Goal: Communication & Community: Answer question/provide support

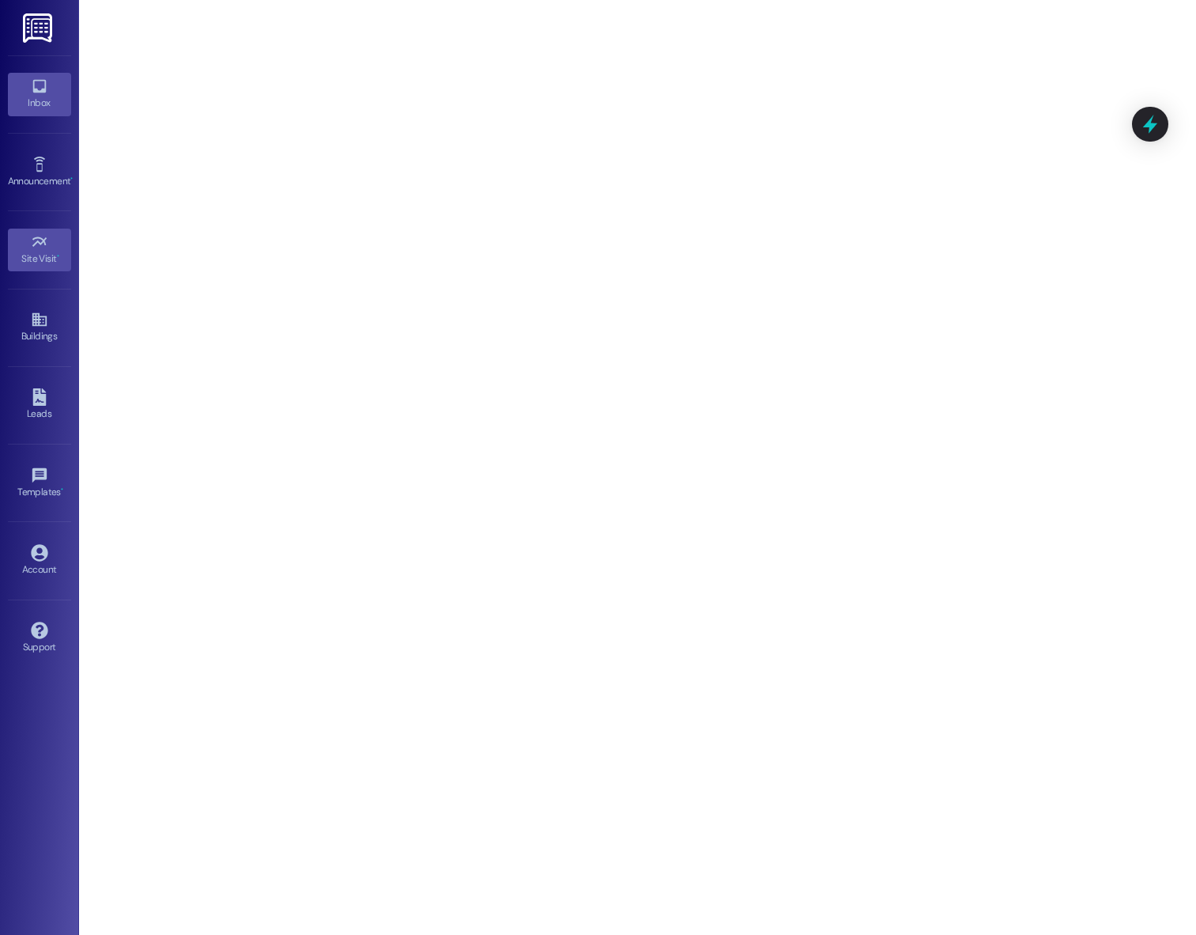
click at [36, 84] on icon at bounding box center [39, 85] width 17 height 17
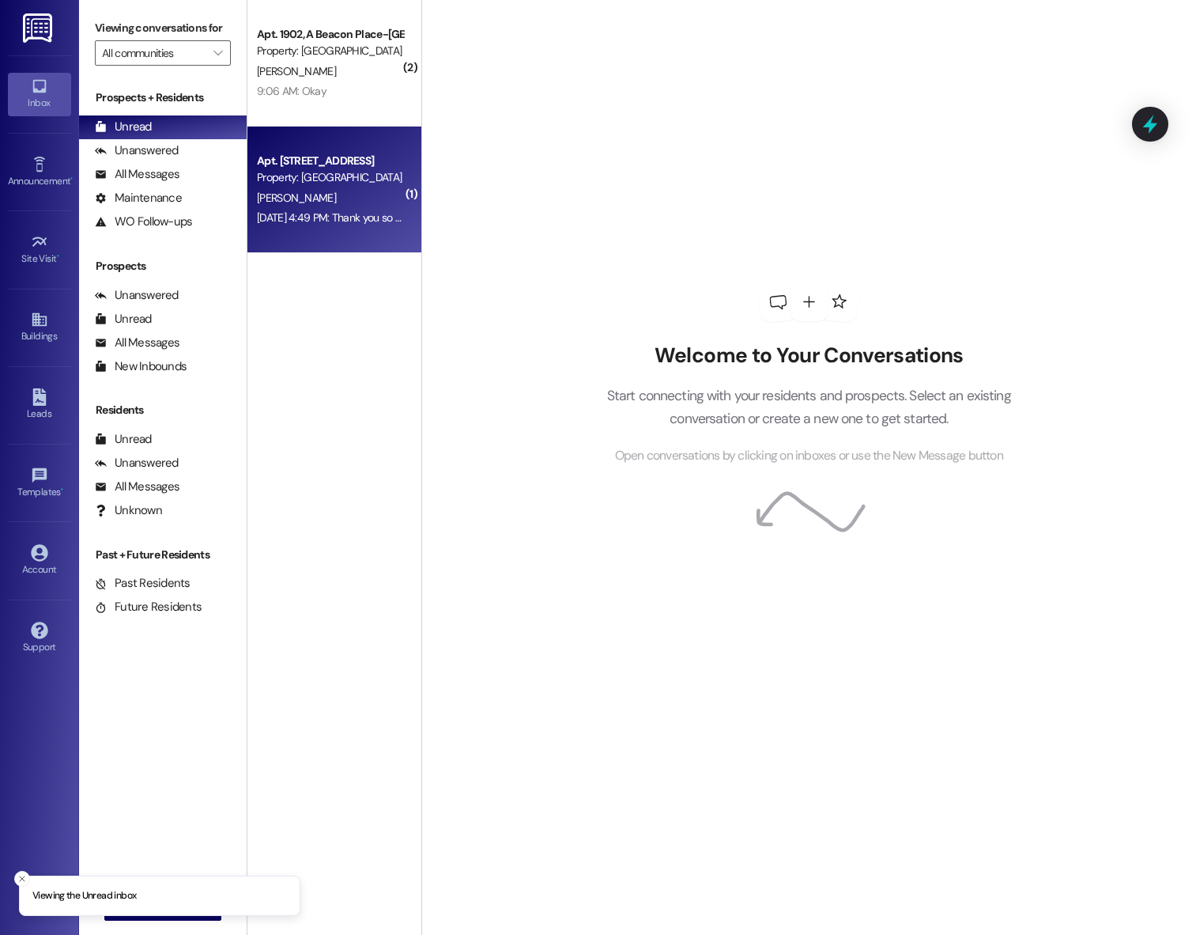
click at [310, 200] on div "C. Robinson" at bounding box center [329, 198] width 149 height 20
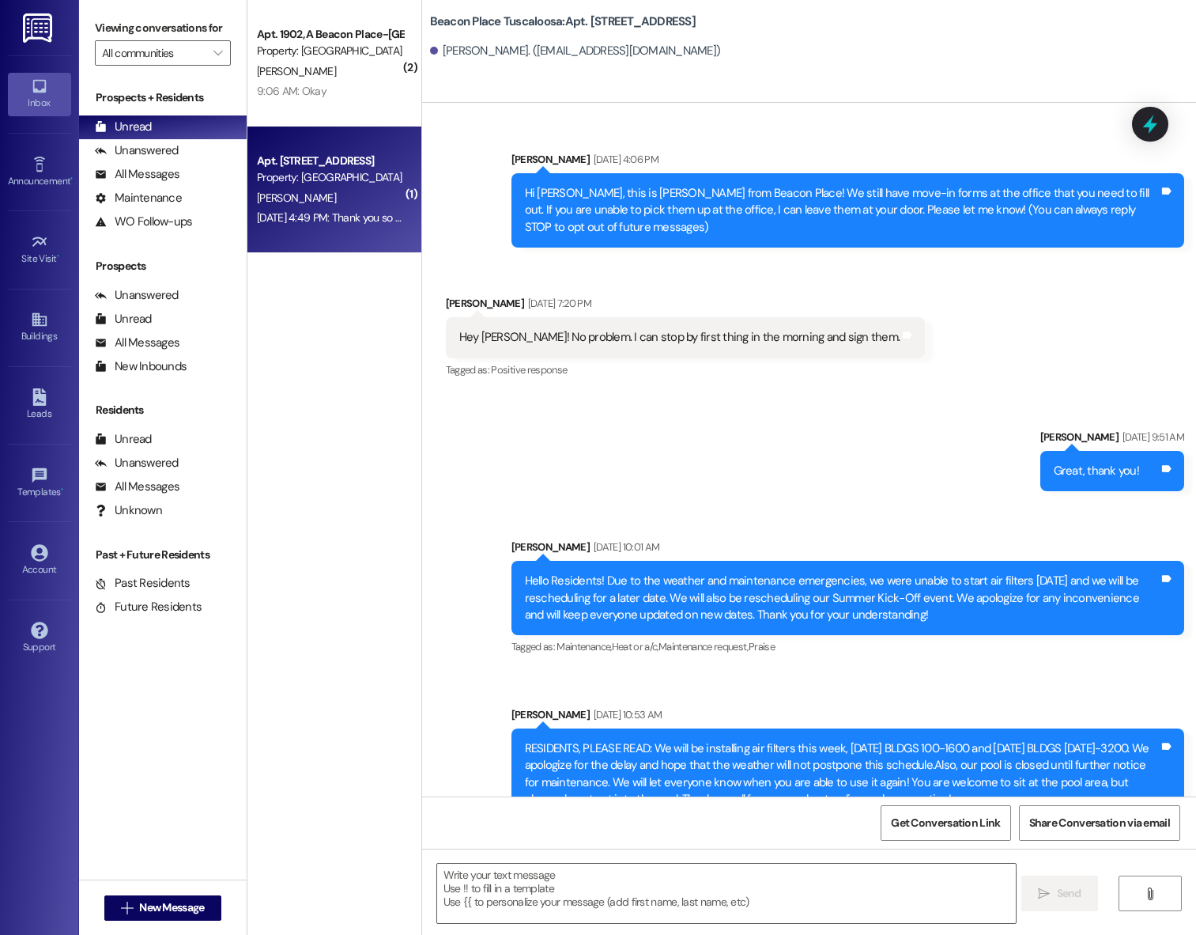
scroll to position [4984, 0]
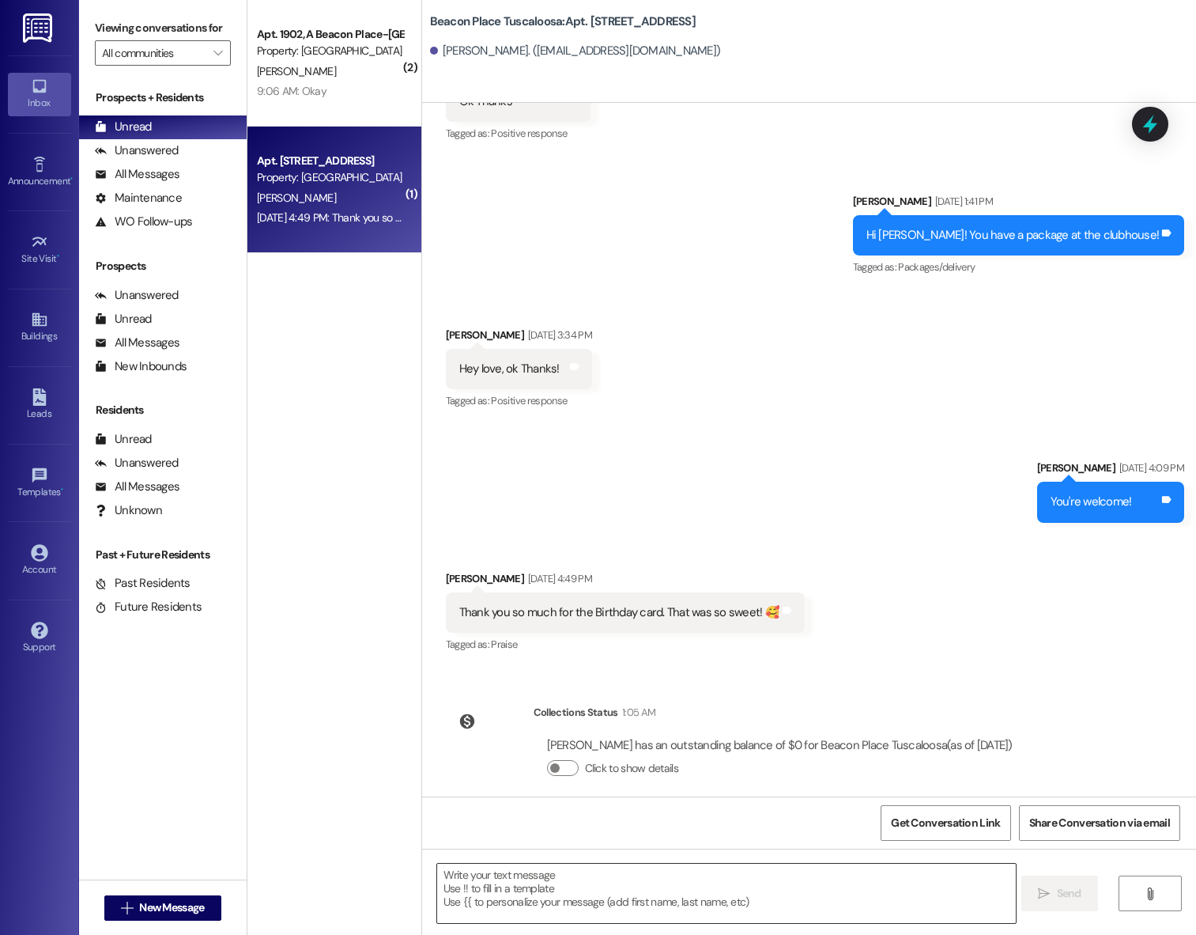
click at [571, 890] on textarea at bounding box center [727, 892] width 580 height 59
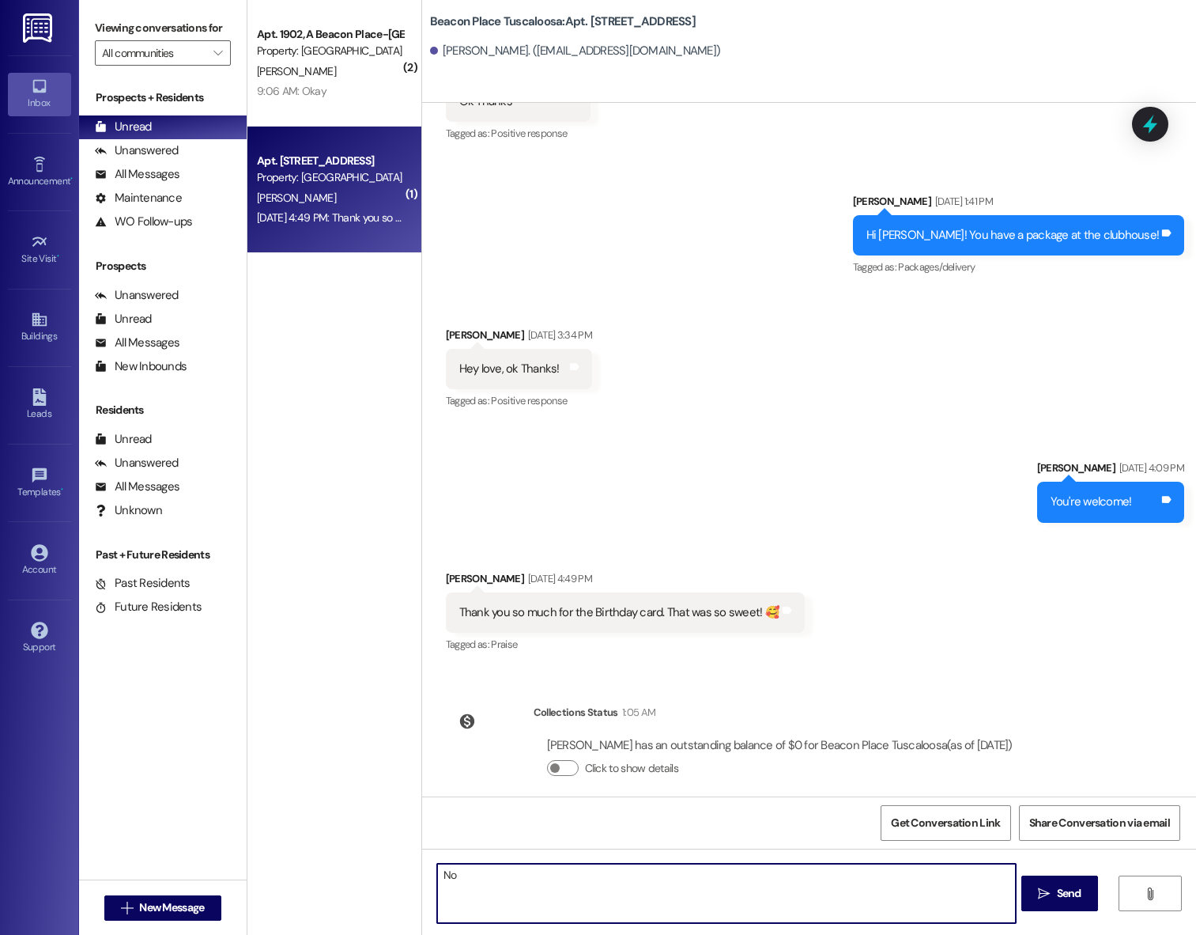
type textarea "N"
type textarea "You're so welcome! Enjoy!"
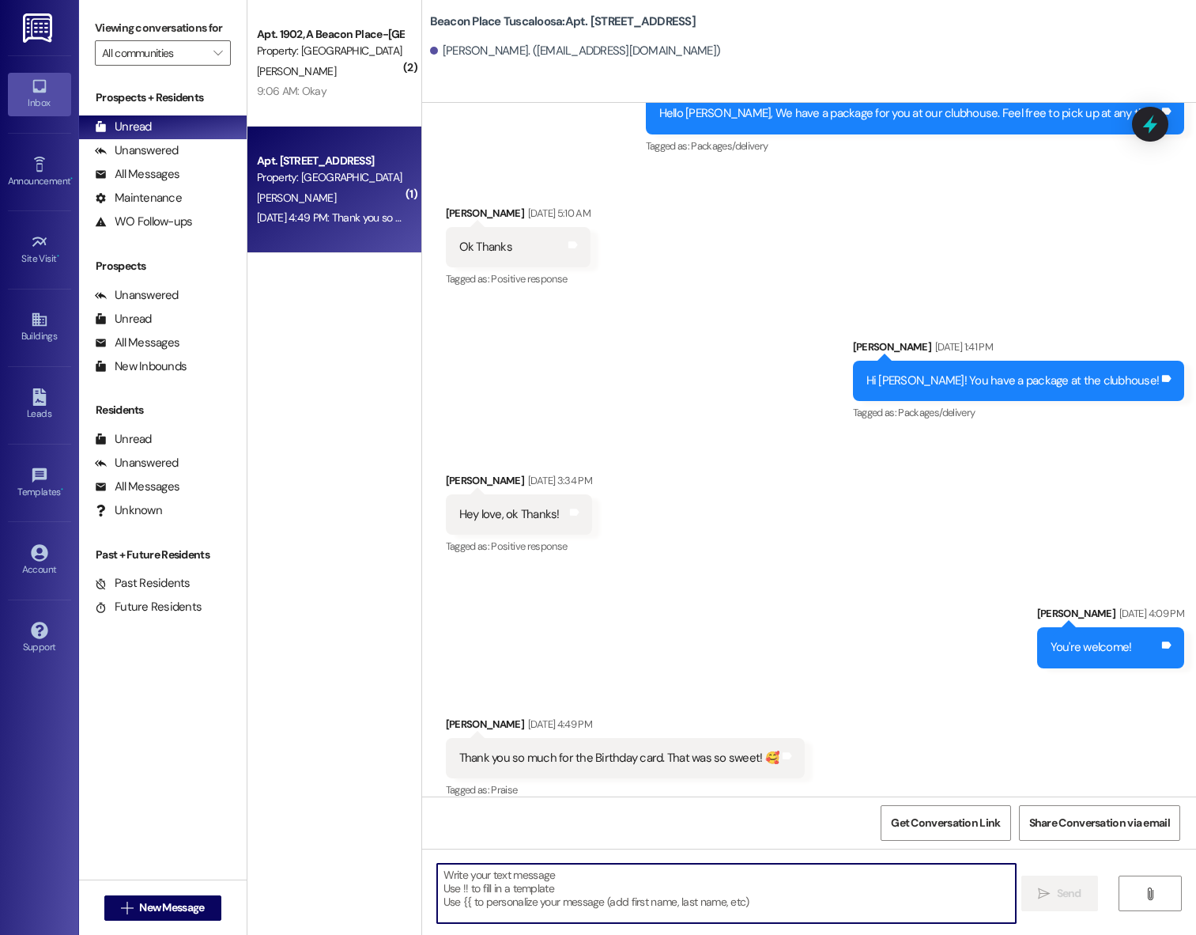
scroll to position [4838, 0]
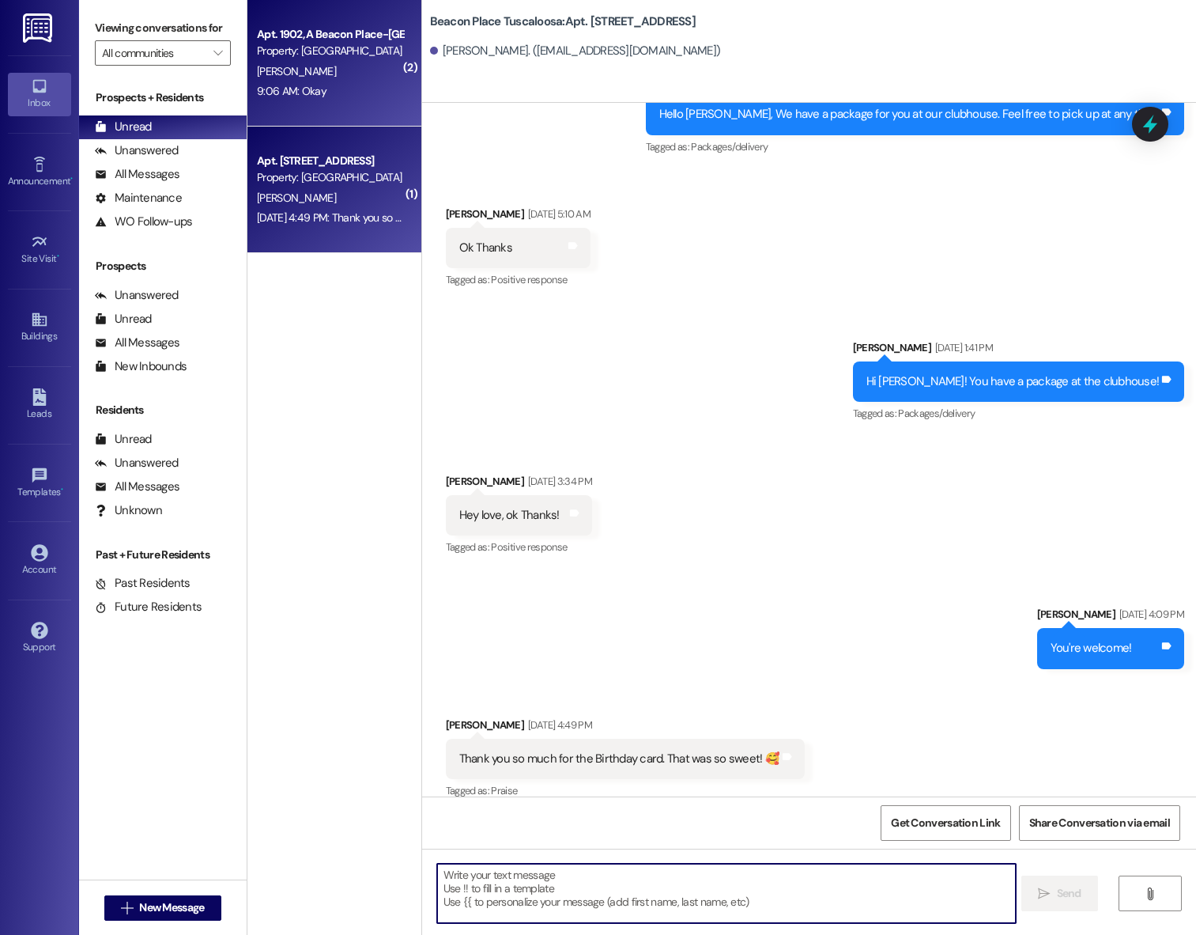
click at [303, 103] on div "Apt. 1902, A Beacon Place-Tuscaloosa Property: Beacon Place Tuscaloosa M. Hambr…" at bounding box center [334, 63] width 174 height 127
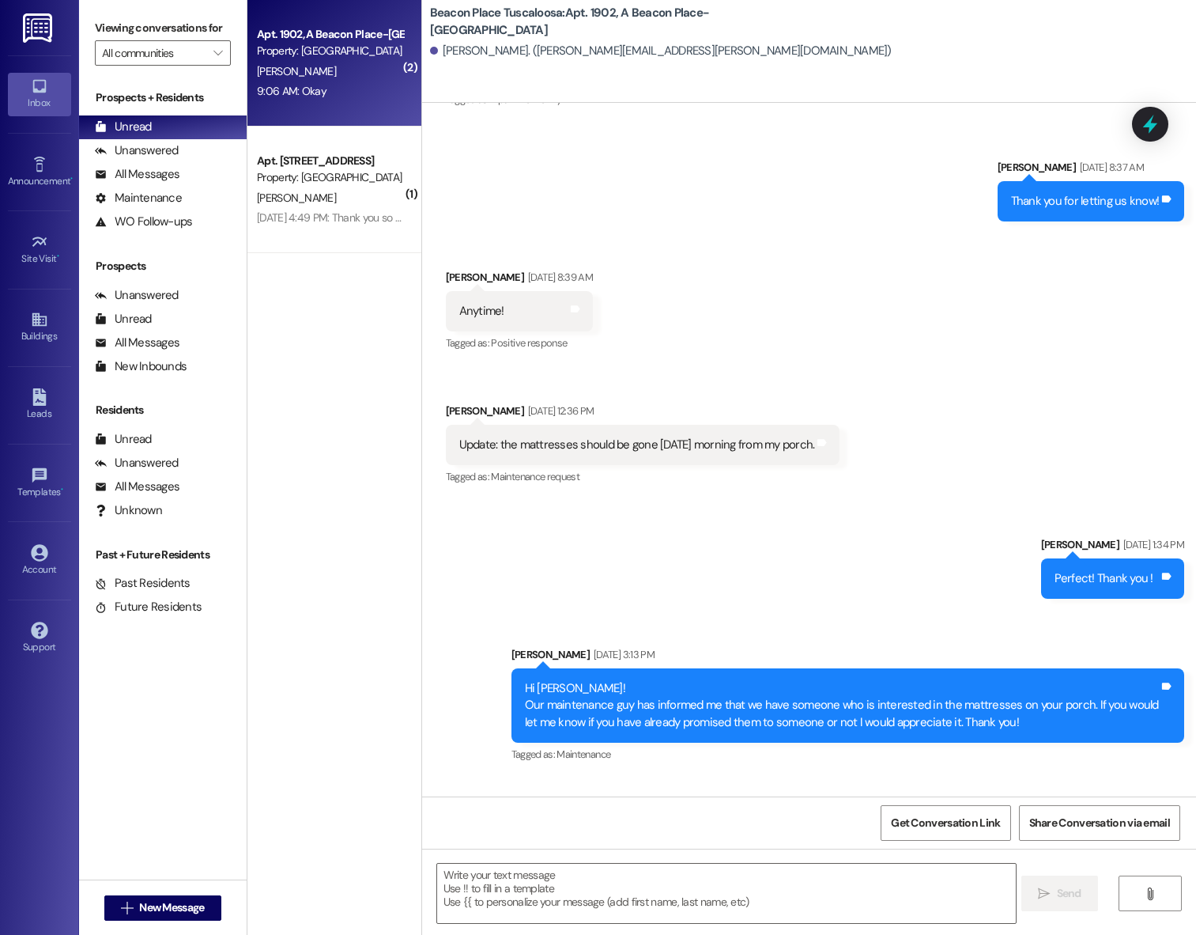
scroll to position [5977, 0]
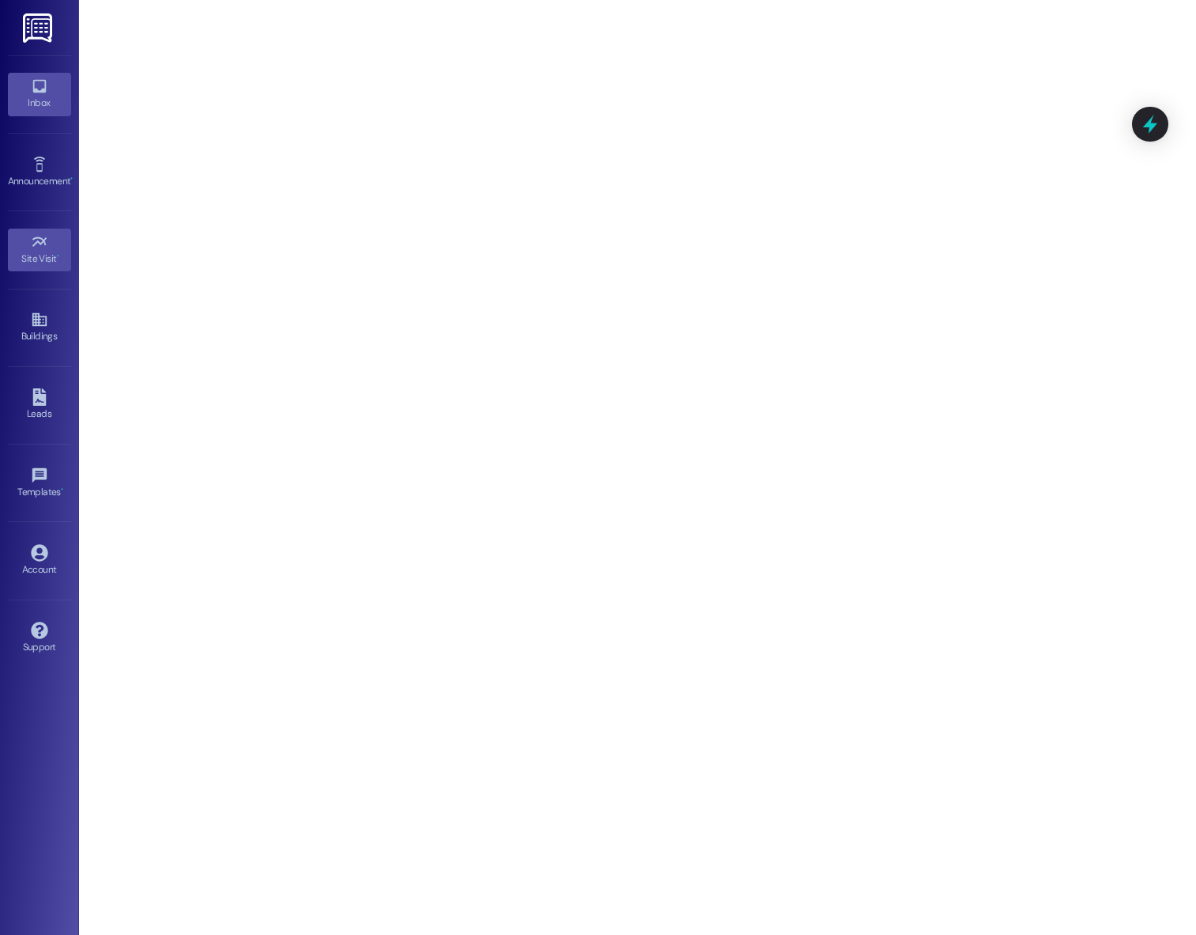
click at [50, 93] on link "Inbox" at bounding box center [39, 94] width 63 height 43
click at [33, 108] on div "Inbox" at bounding box center [39, 103] width 79 height 16
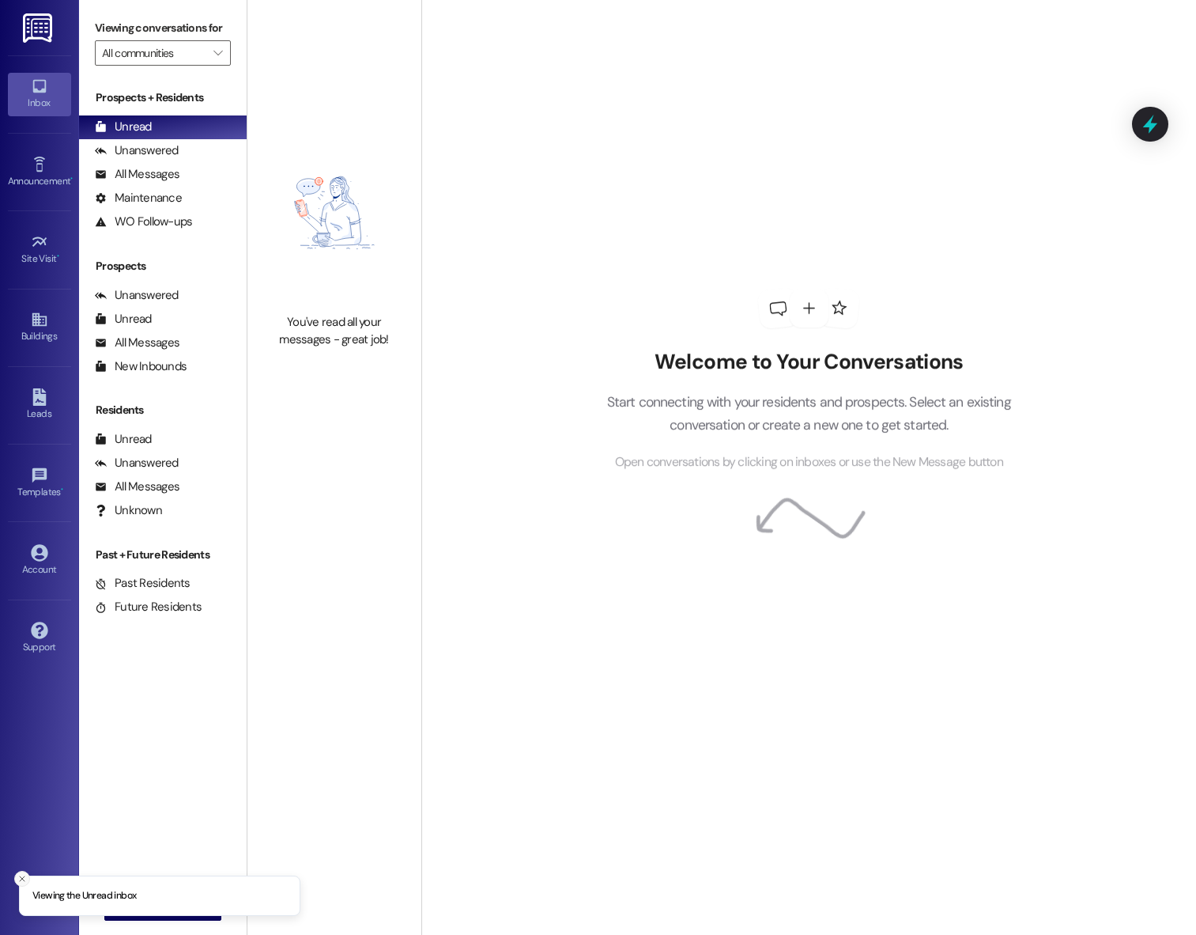
click at [25, 880] on icon "Close toast" at bounding box center [21, 878] width 9 height 9
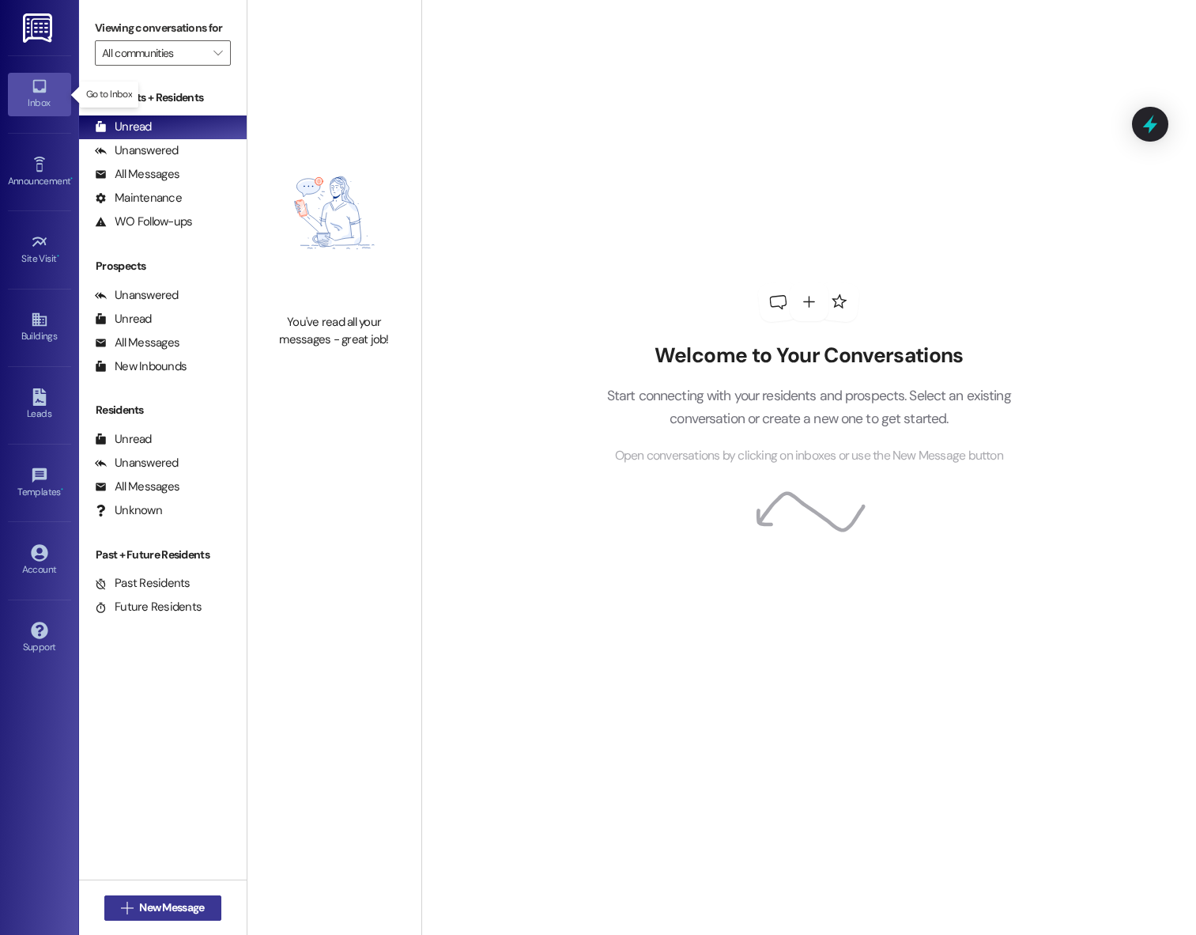
click at [139, 909] on span "New Message" at bounding box center [171, 907] width 65 height 17
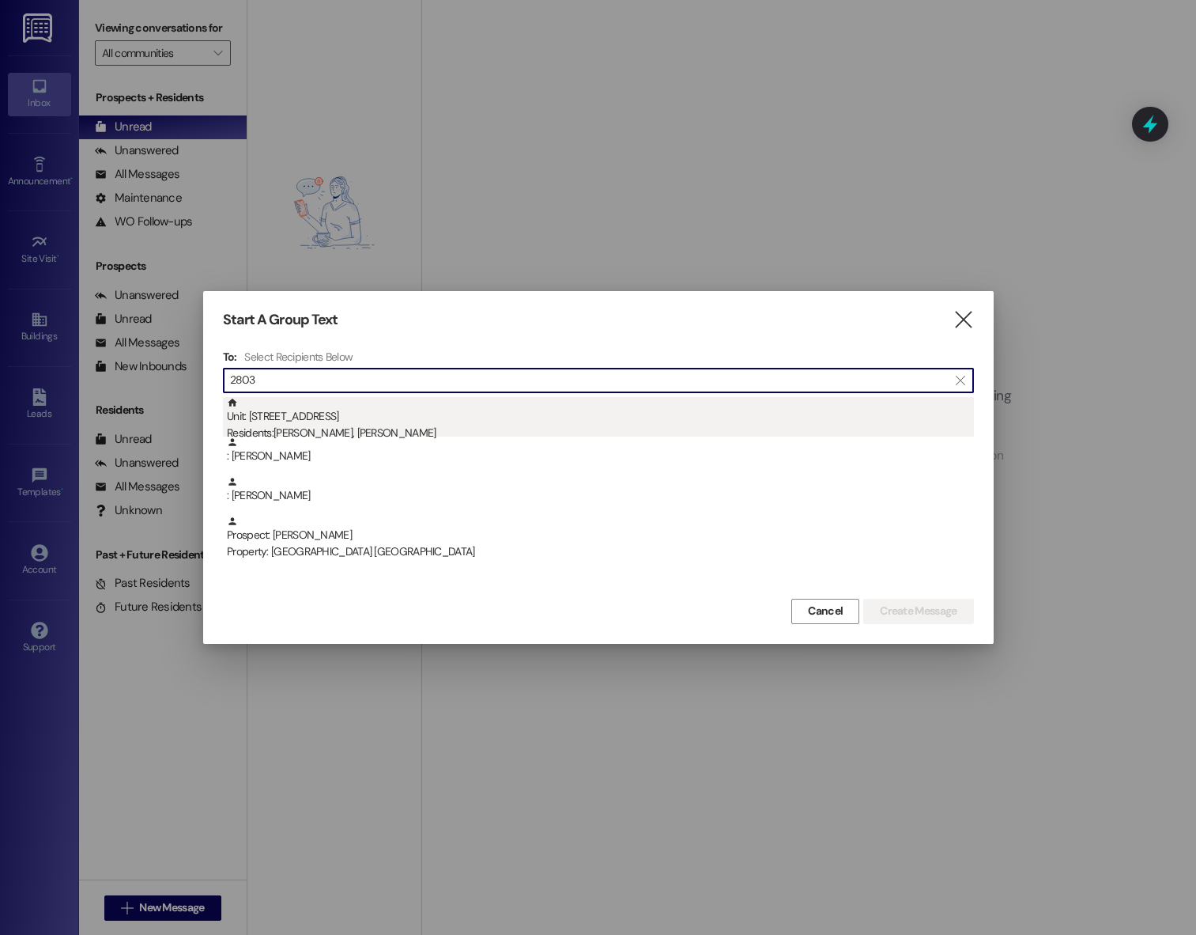
type input "2803"
click at [406, 417] on div "Unit: 2803 - A Beacon Place-Tuscaloosa Residents: Melissa Powell, Haley Barkley" at bounding box center [600, 419] width 747 height 45
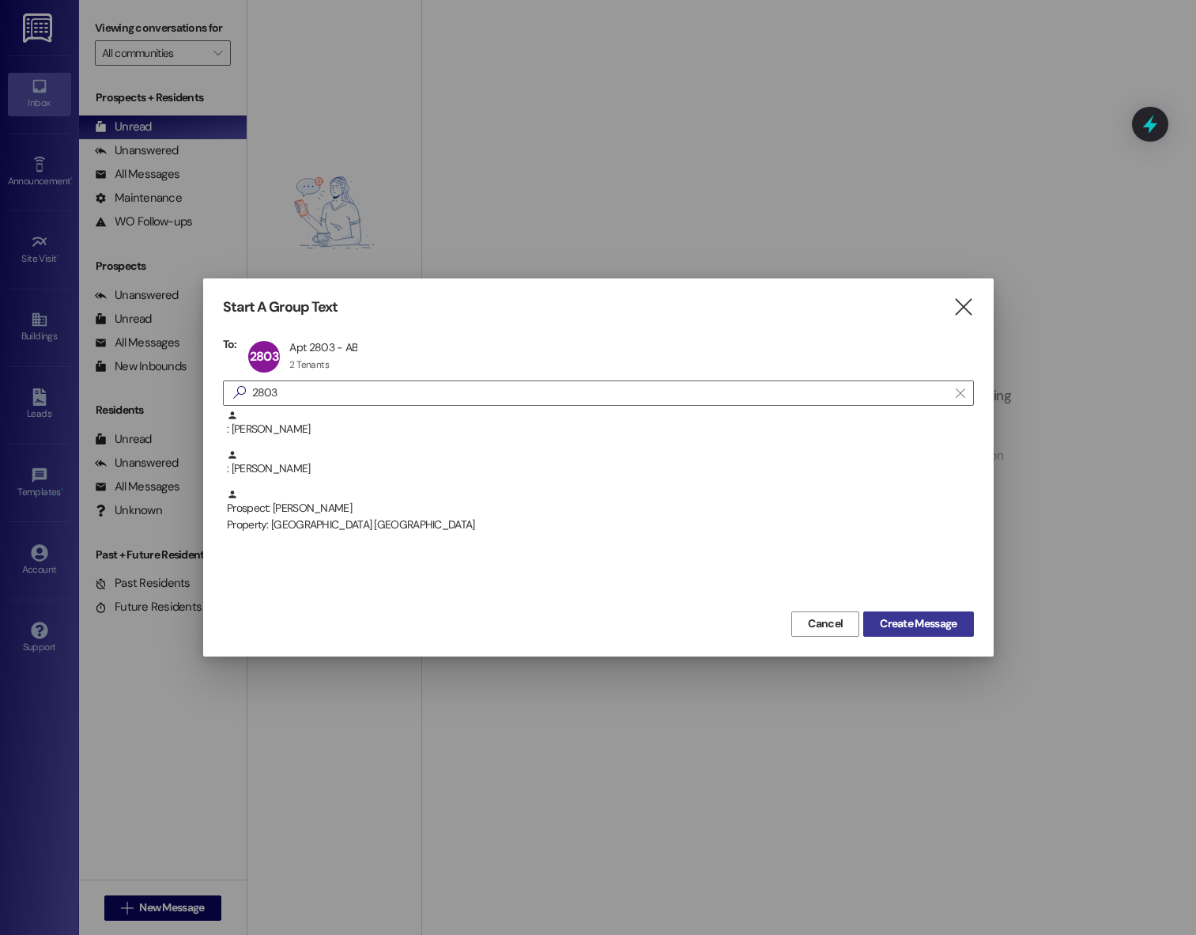
click at [929, 625] on span "Create Message" at bounding box center [918, 623] width 77 height 17
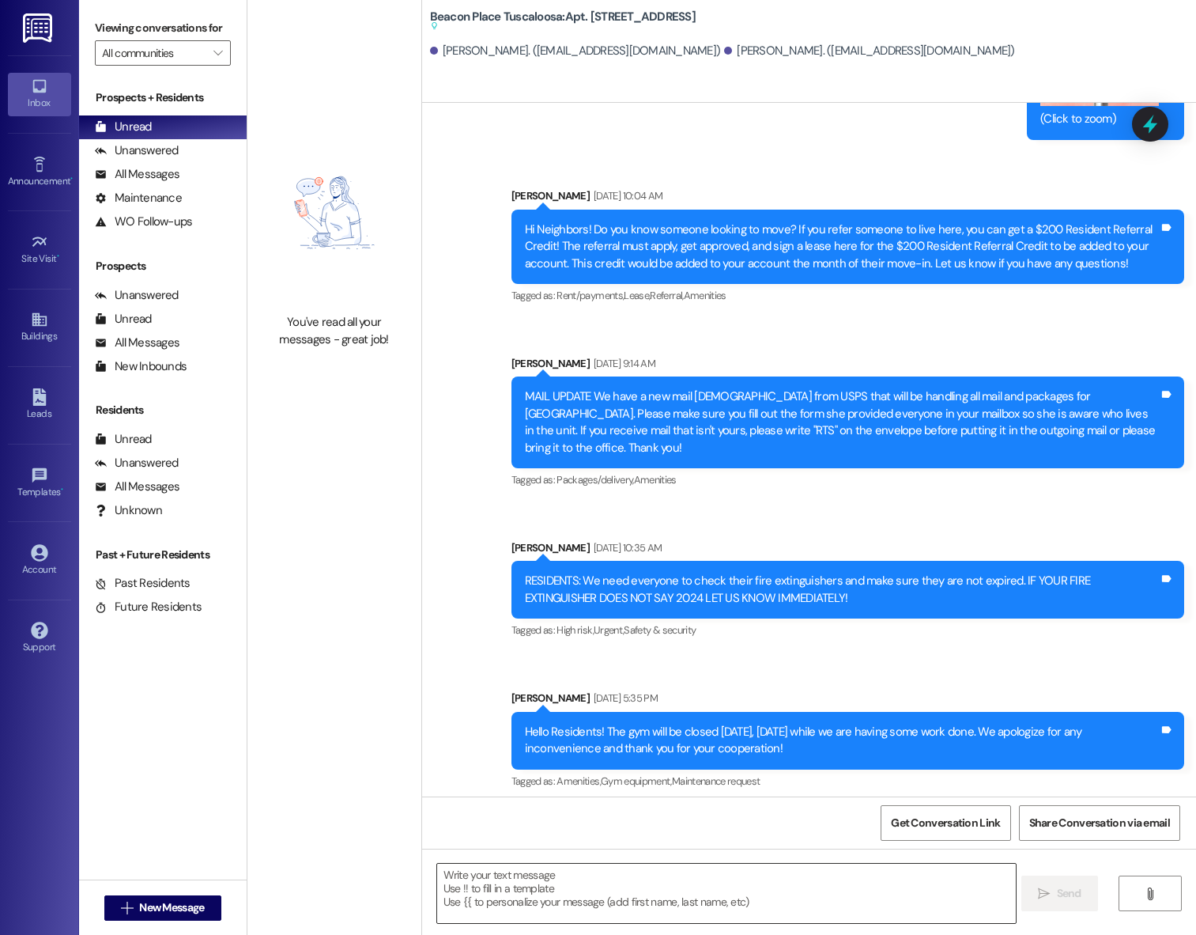
scroll to position [3074, 0]
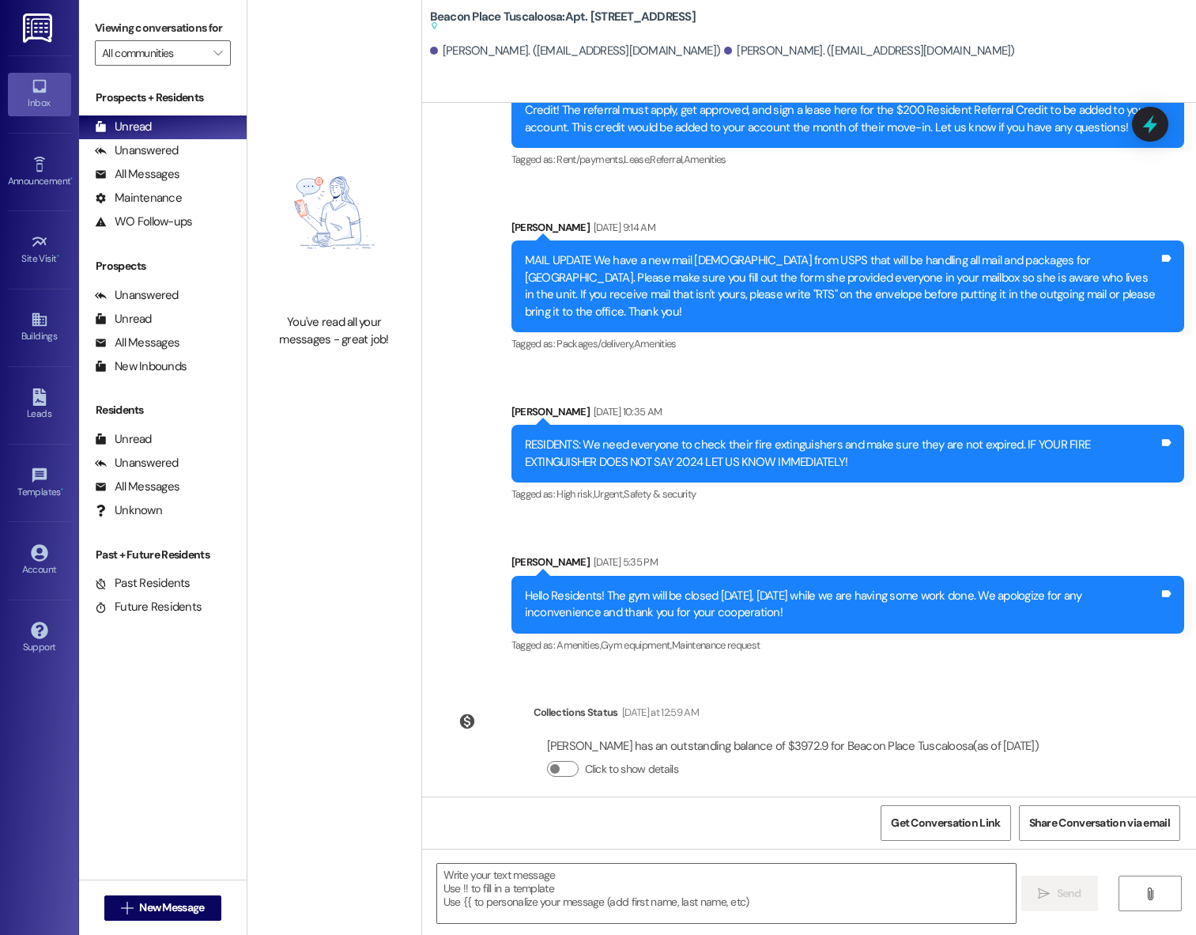
click at [559, 894] on textarea at bounding box center [727, 892] width 580 height 59
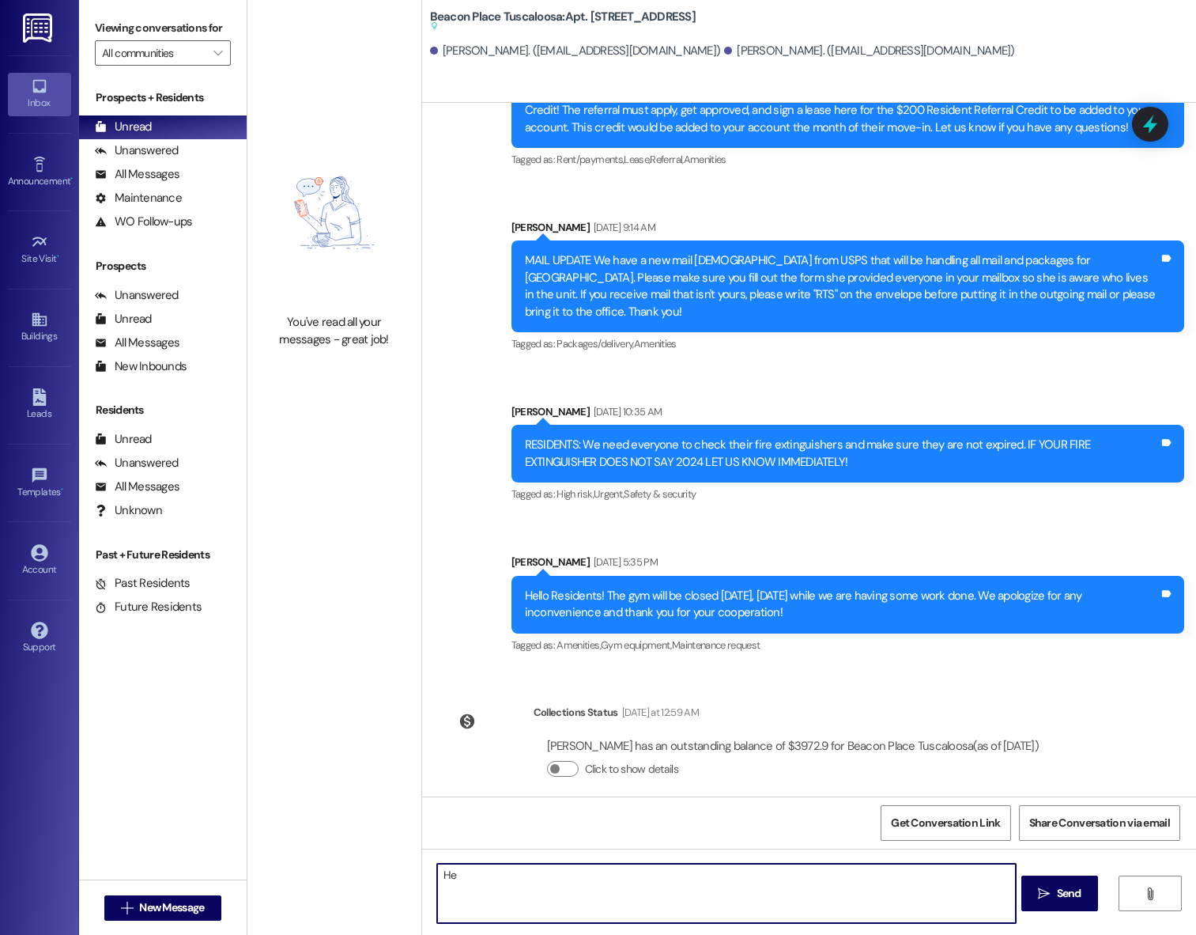
type textarea "H"
type textarea "!!"
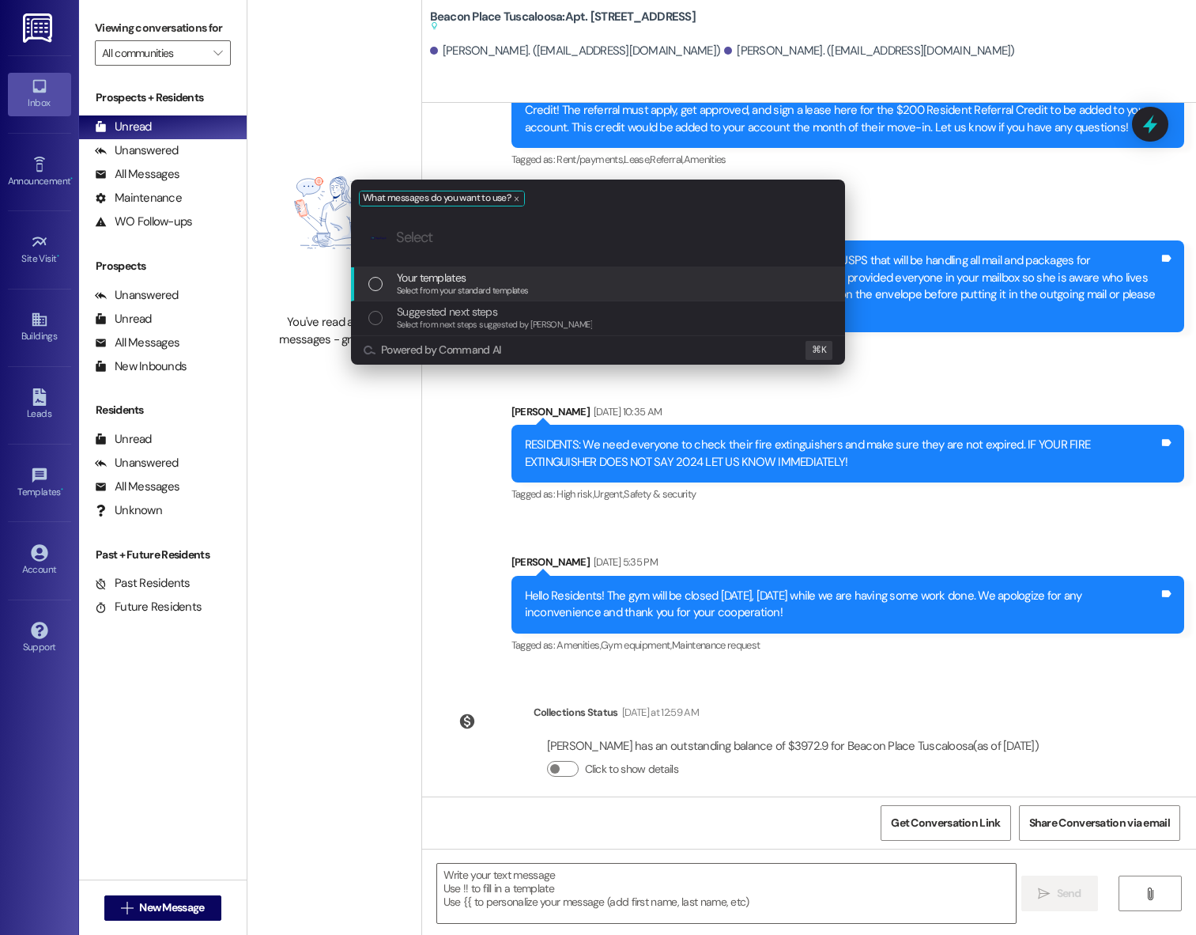
click at [376, 284] on div "List of options" at bounding box center [375, 284] width 14 height 14
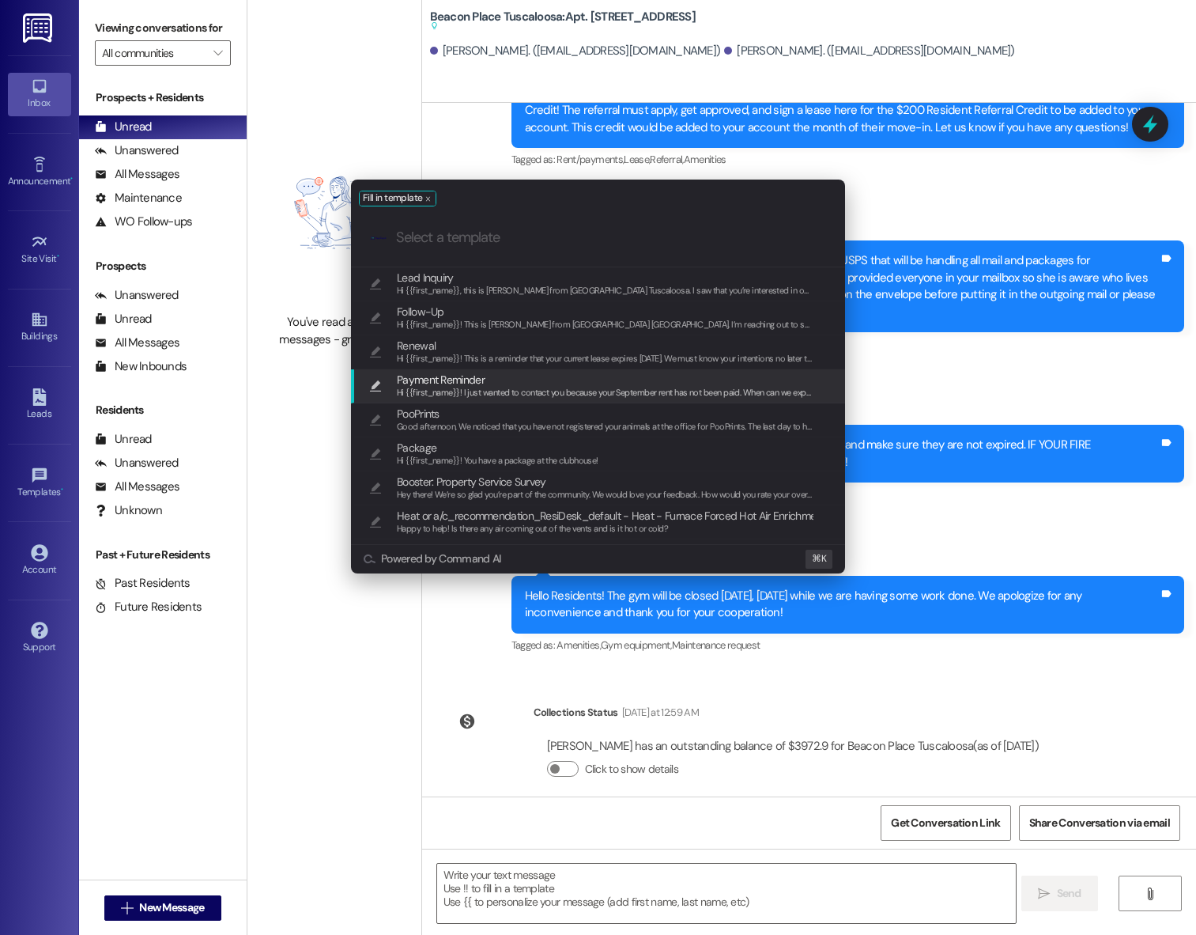
click at [519, 384] on span "Payment Reminder" at bounding box center [605, 379] width 417 height 17
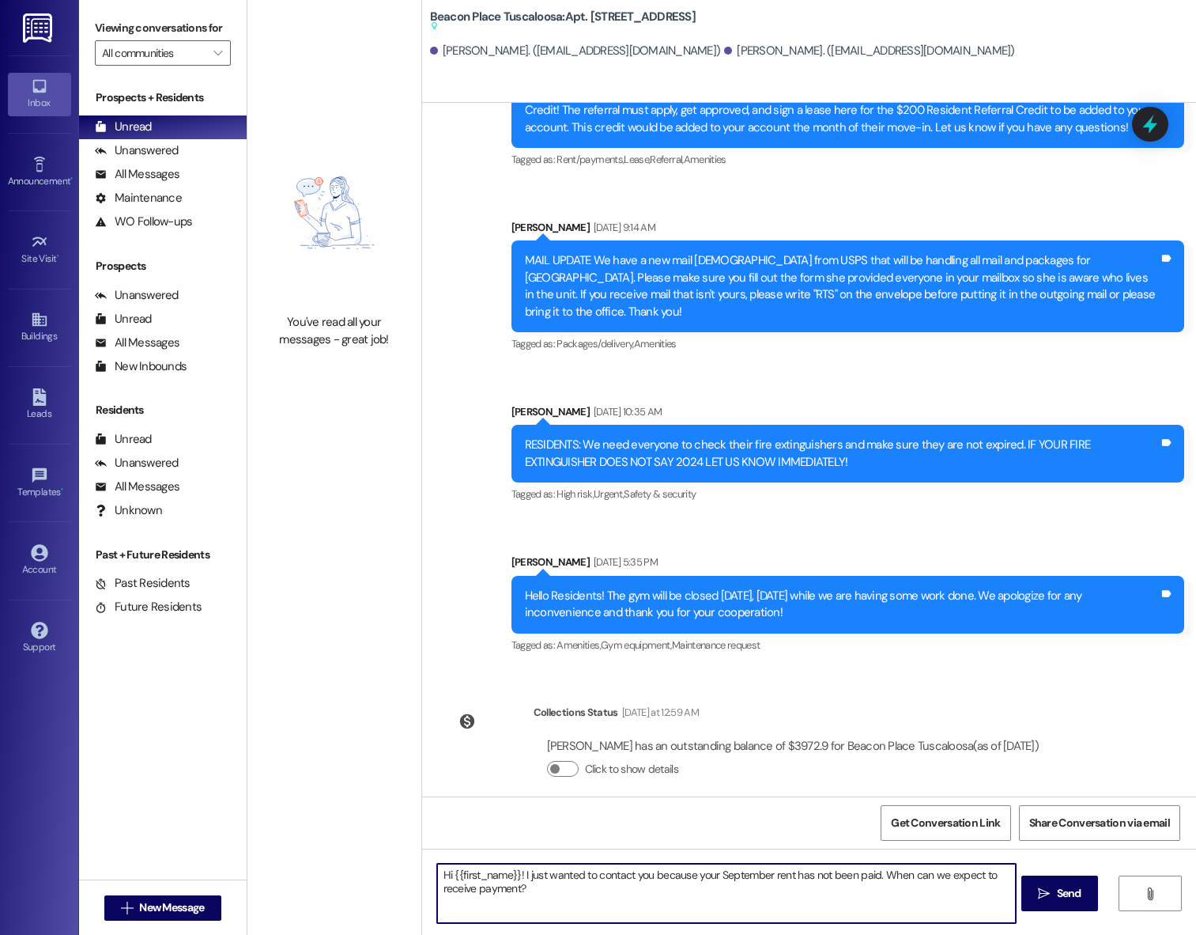
drag, startPoint x: 514, startPoint y: 874, endPoint x: 437, endPoint y: 871, distance: 76.7
click at [437, 871] on textarea "Hi {{first_name}}! I just wanted to contact you because your September rent has…" at bounding box center [727, 892] width 580 height 59
click at [581, 873] on textarea "Hello! I just wanted to contact you because your September rent has not been pa…" at bounding box center [727, 892] width 580 height 59
click at [647, 872] on textarea "Hello! I just wanted to reach out because your September rent has not been paid…" at bounding box center [727, 892] width 580 height 59
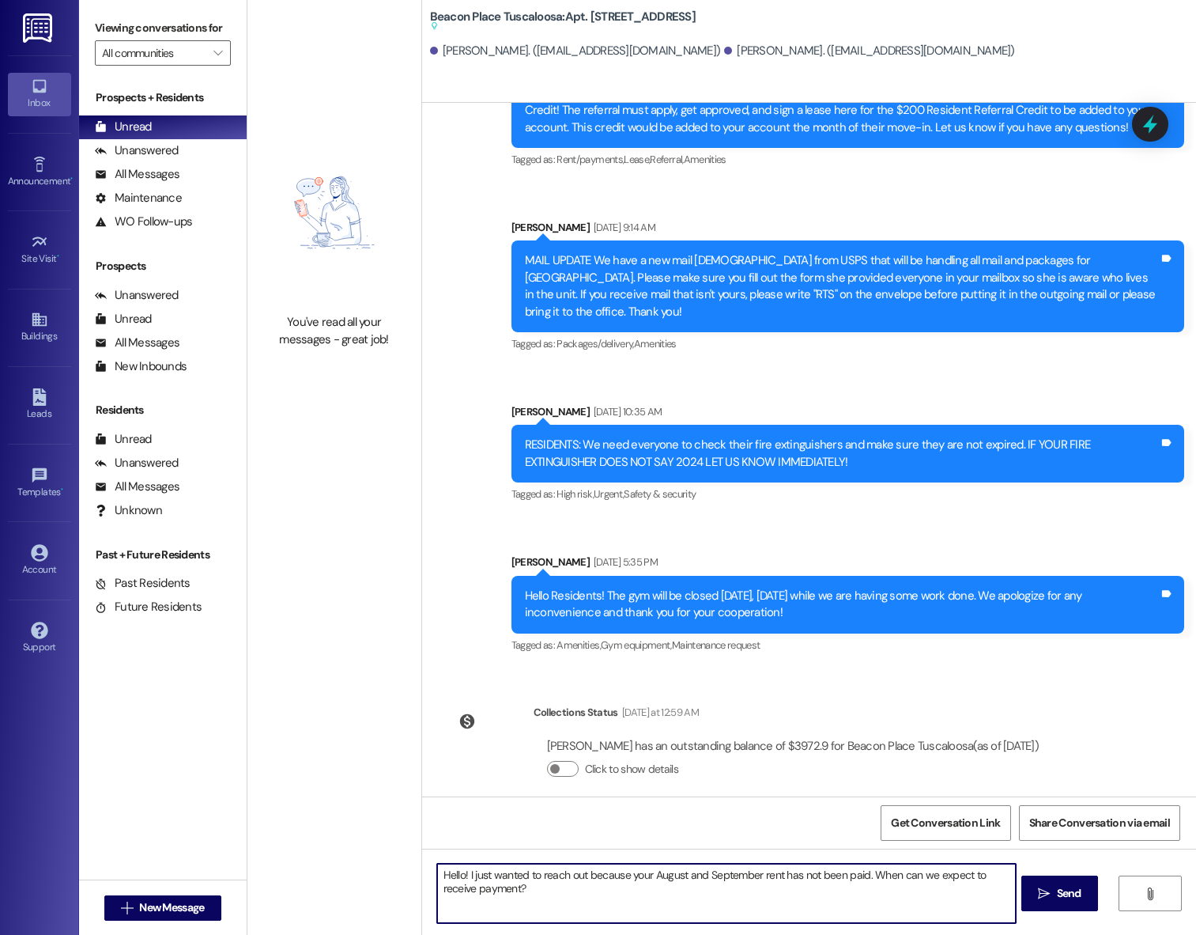
click at [814, 883] on textarea "Hello! I just wanted to reach out because your August and September rent has no…" at bounding box center [727, 892] width 580 height 59
click at [637, 875] on textarea "Hello! I just wanted to reach out because your August and September rent has no…" at bounding box center [727, 892] width 580 height 59
click at [671, 893] on textarea "Hello! I just wanted to reach out because August and September rent has not bee…" at bounding box center [727, 892] width 580 height 59
click at [477, 869] on textarea "Hello! I just wanted to reach out because August and September rent has not bee…" at bounding box center [727, 892] width 580 height 59
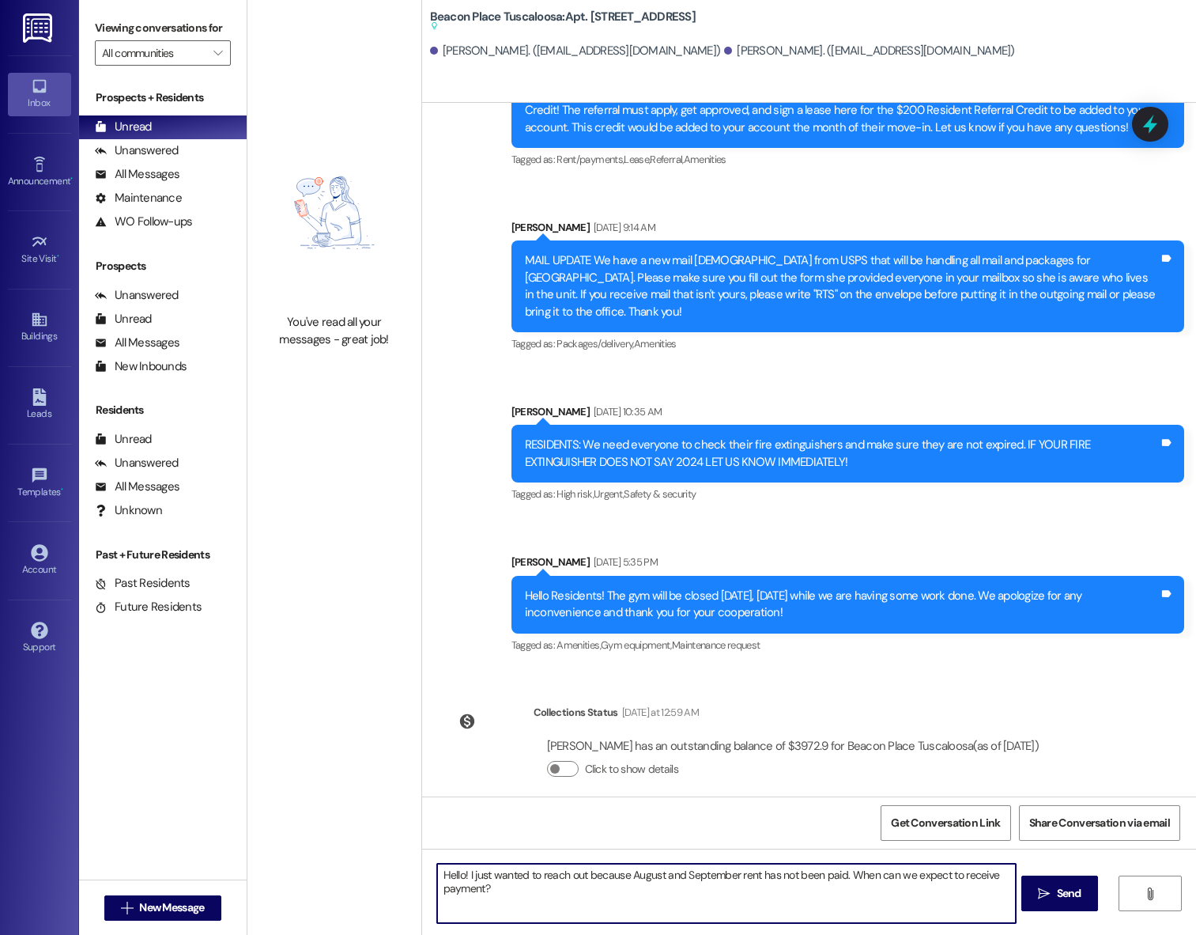
click at [477, 869] on textarea "Hello! I just wanted to reach out because August and September rent has not bee…" at bounding box center [727, 892] width 580 height 59
click at [519, 887] on textarea "Hello! I wanted to reach out because August and September rent has not been pai…" at bounding box center [727, 892] width 580 height 59
type textarea "Hello! I wanted to reach out because August and September rent has not been pai…"
click at [1054, 893] on span "Send" at bounding box center [1069, 893] width 31 height 17
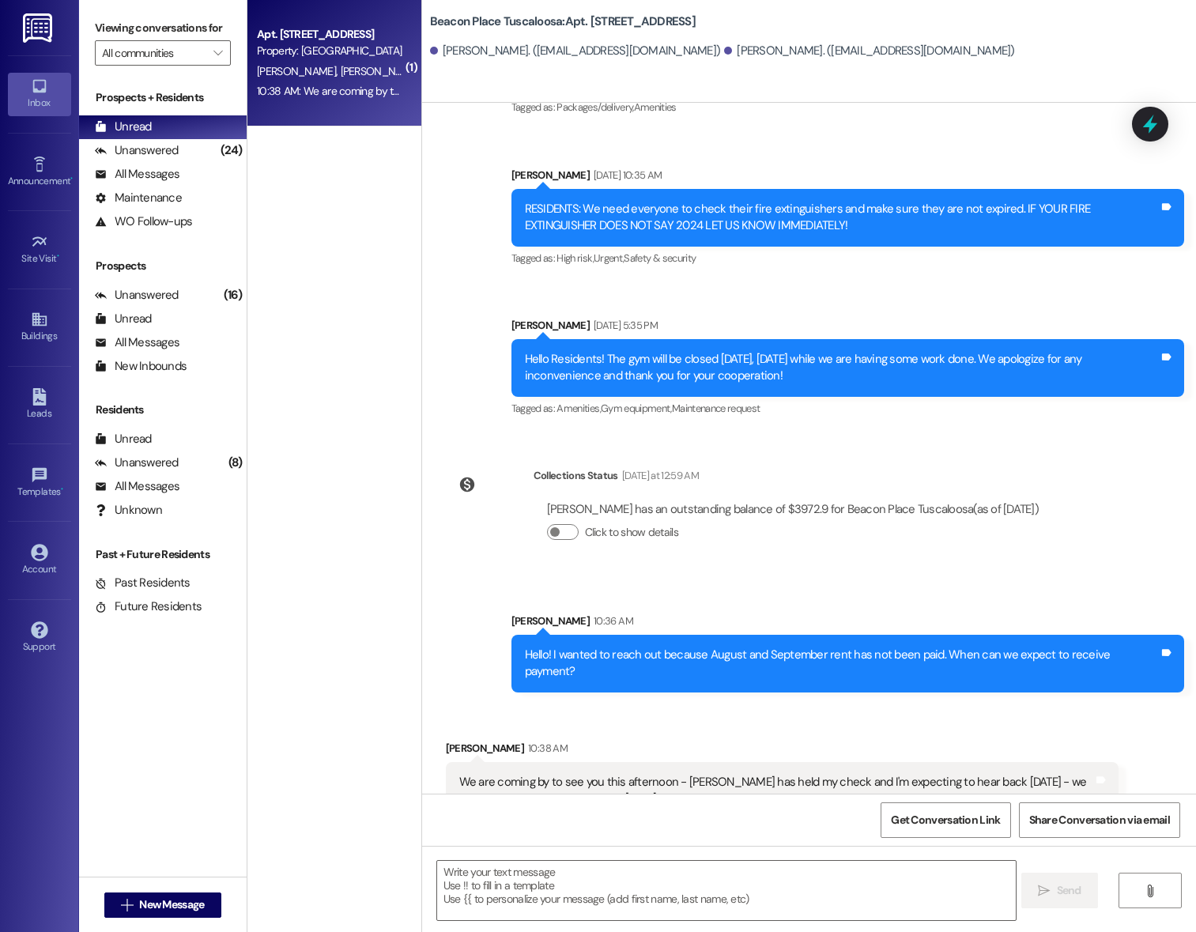
scroll to position [3013, 0]
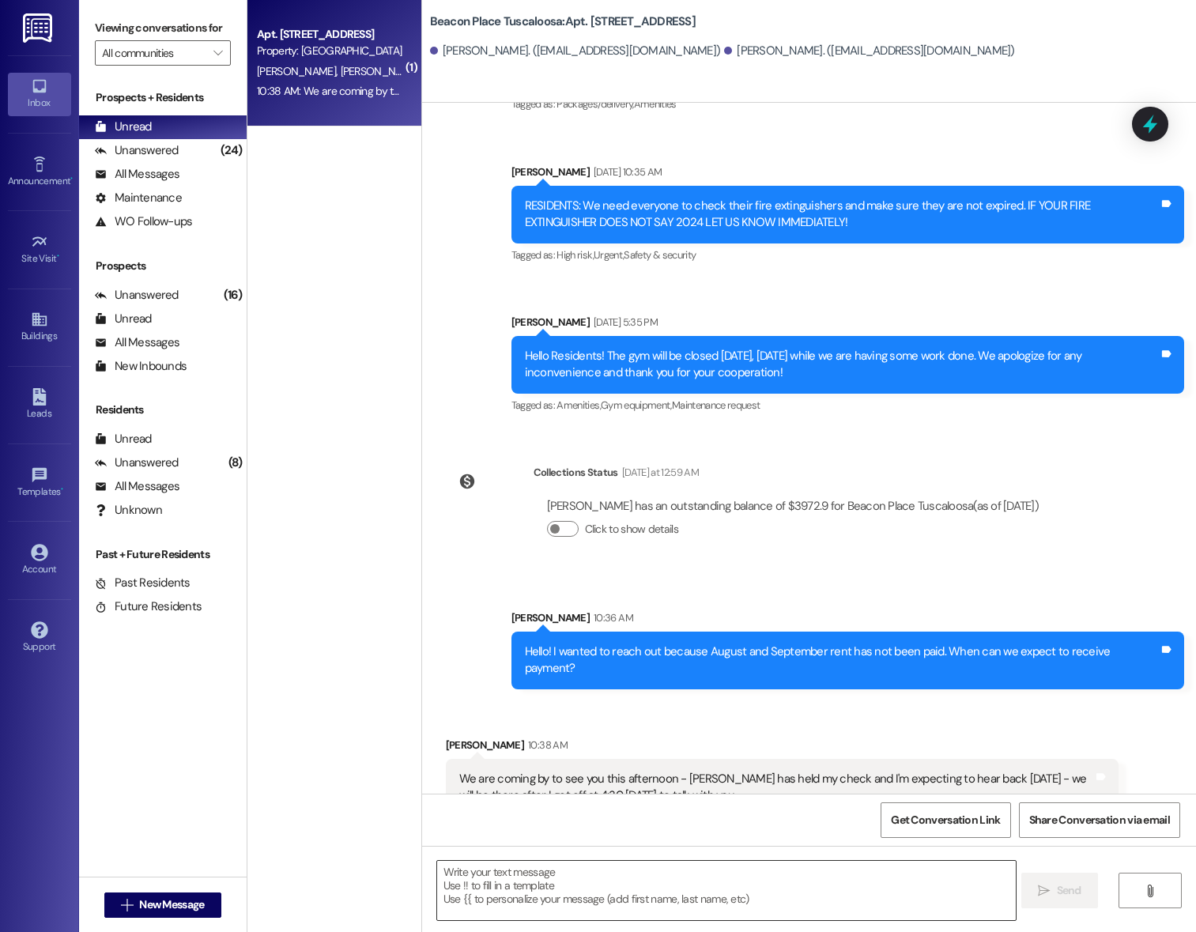
click at [501, 877] on textarea at bounding box center [727, 890] width 580 height 59
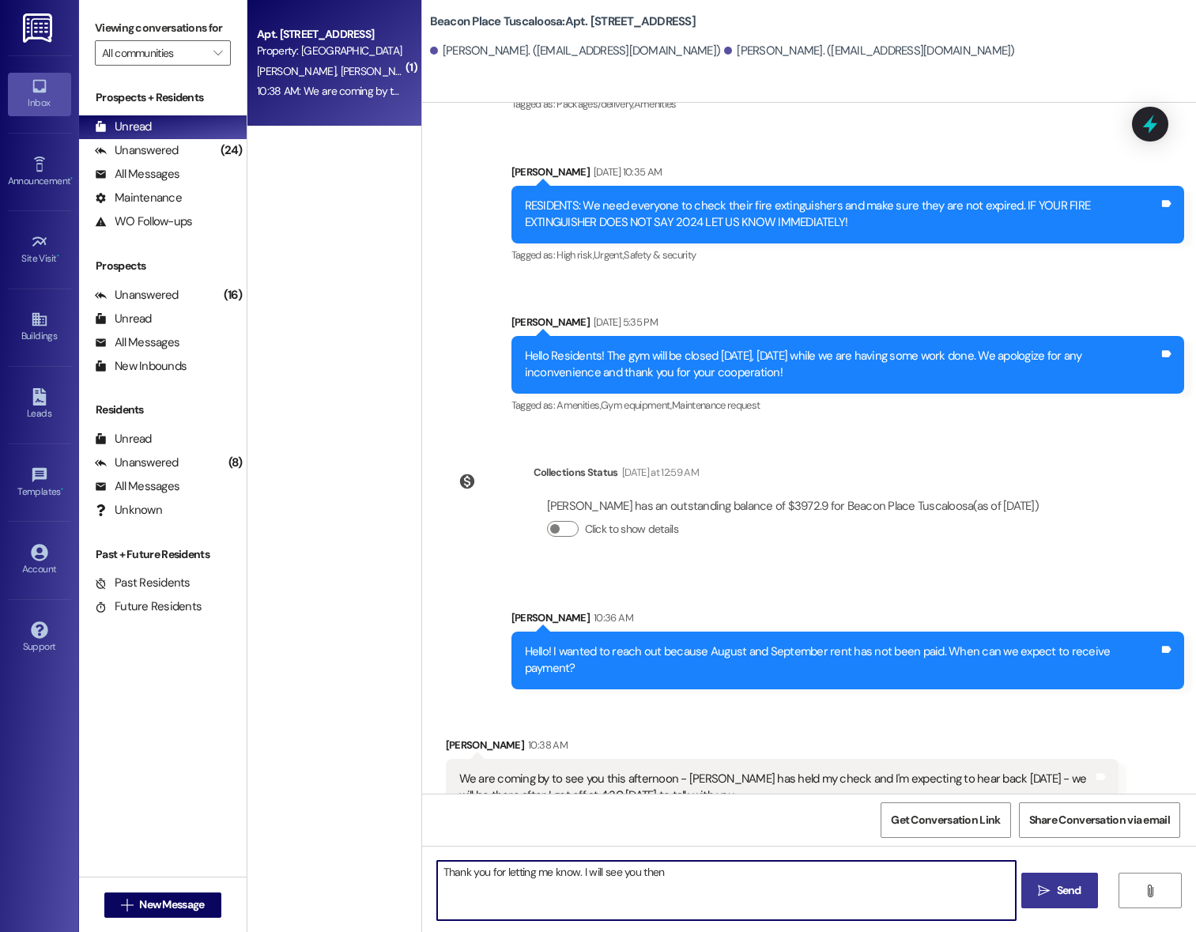
type textarea "Thank you for letting me know. I will see you then."
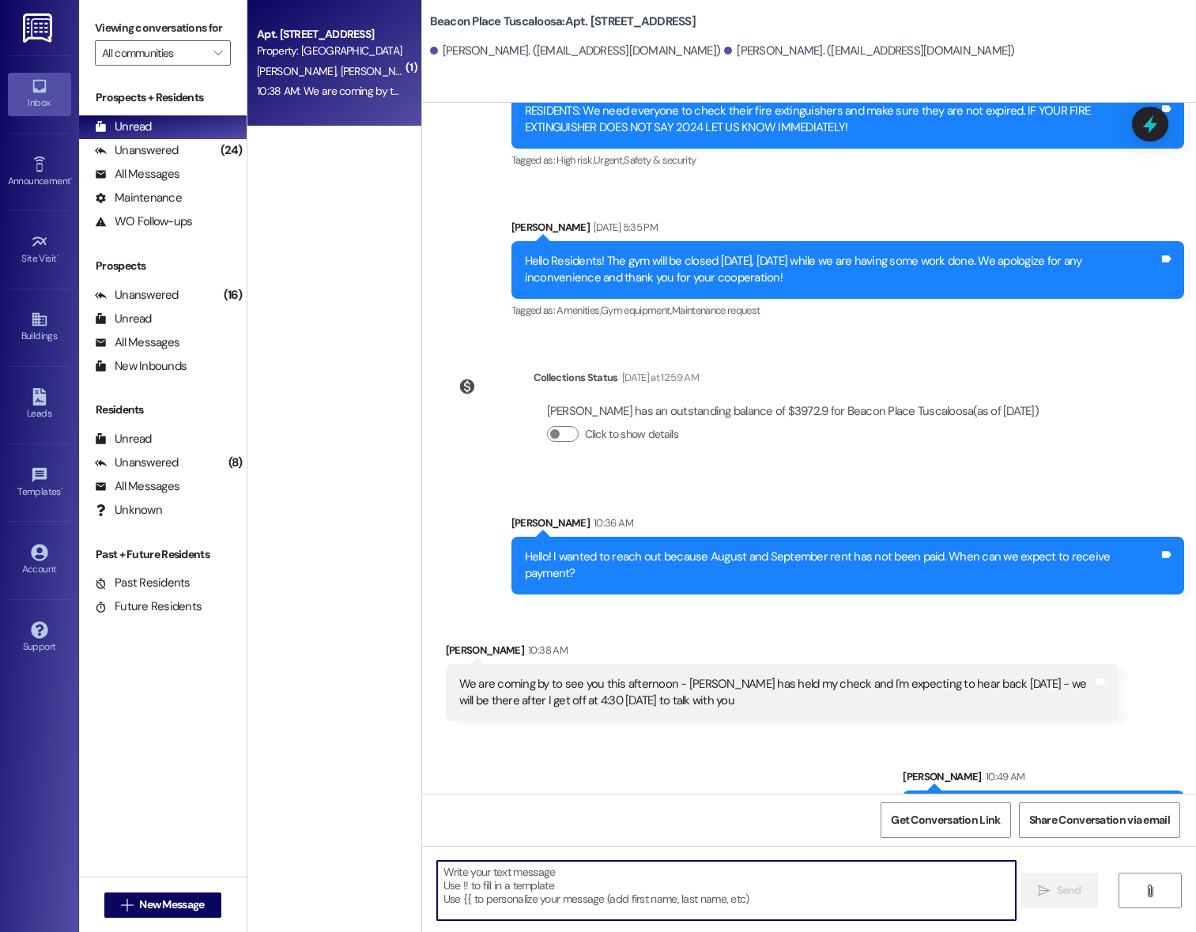
scroll to position [3122, 0]
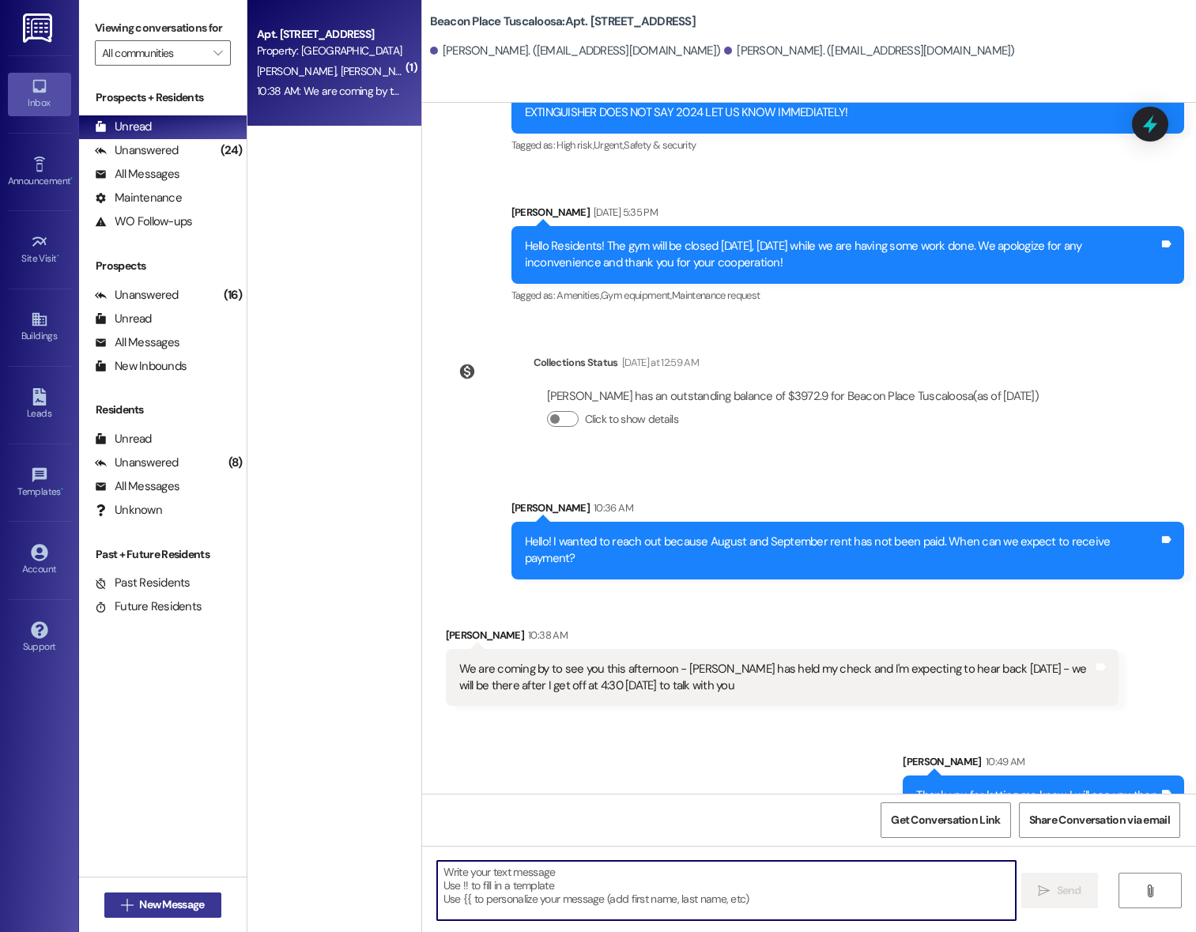
click at [160, 900] on span "New Message" at bounding box center [171, 905] width 65 height 17
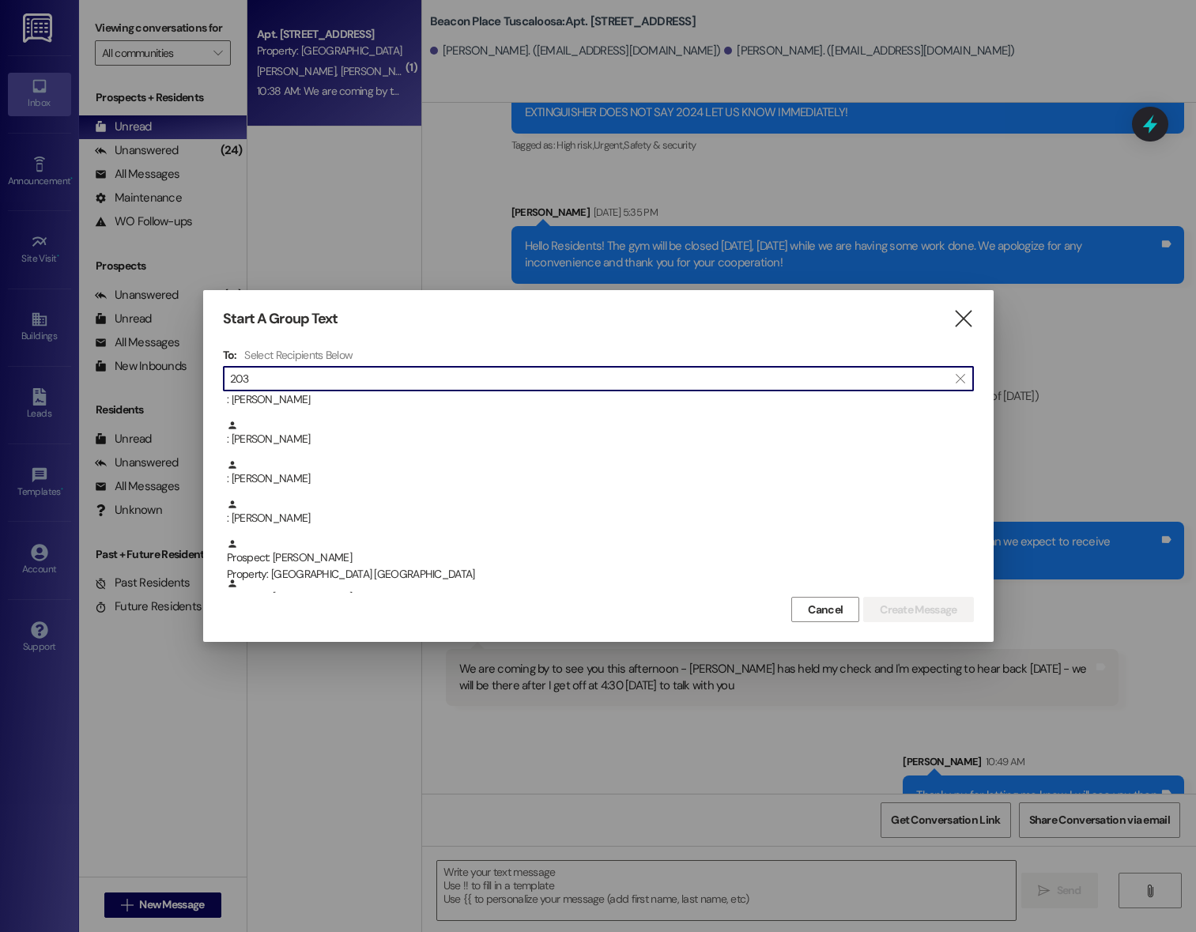
scroll to position [253, 0]
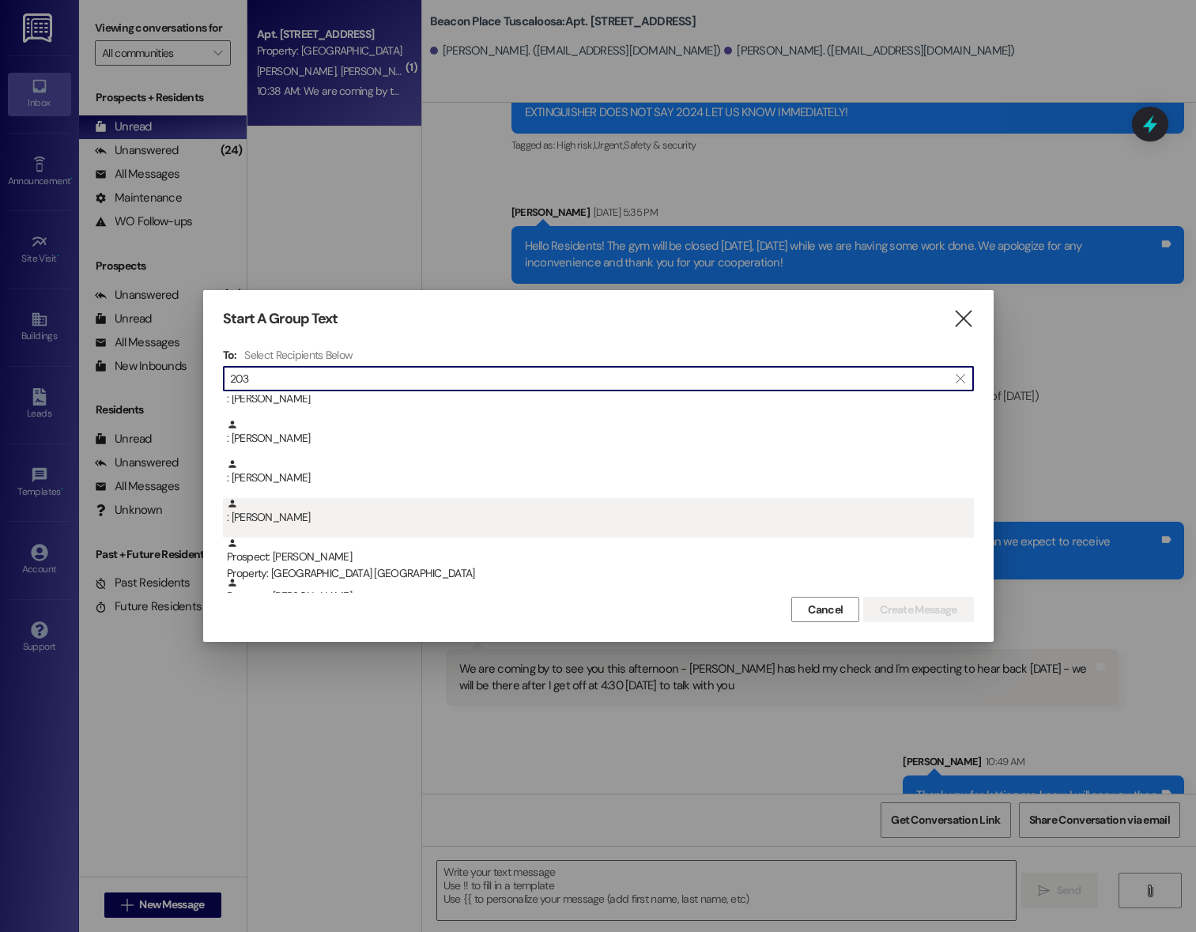
type input "203"
click at [300, 516] on div ": Hailey Best" at bounding box center [600, 512] width 747 height 28
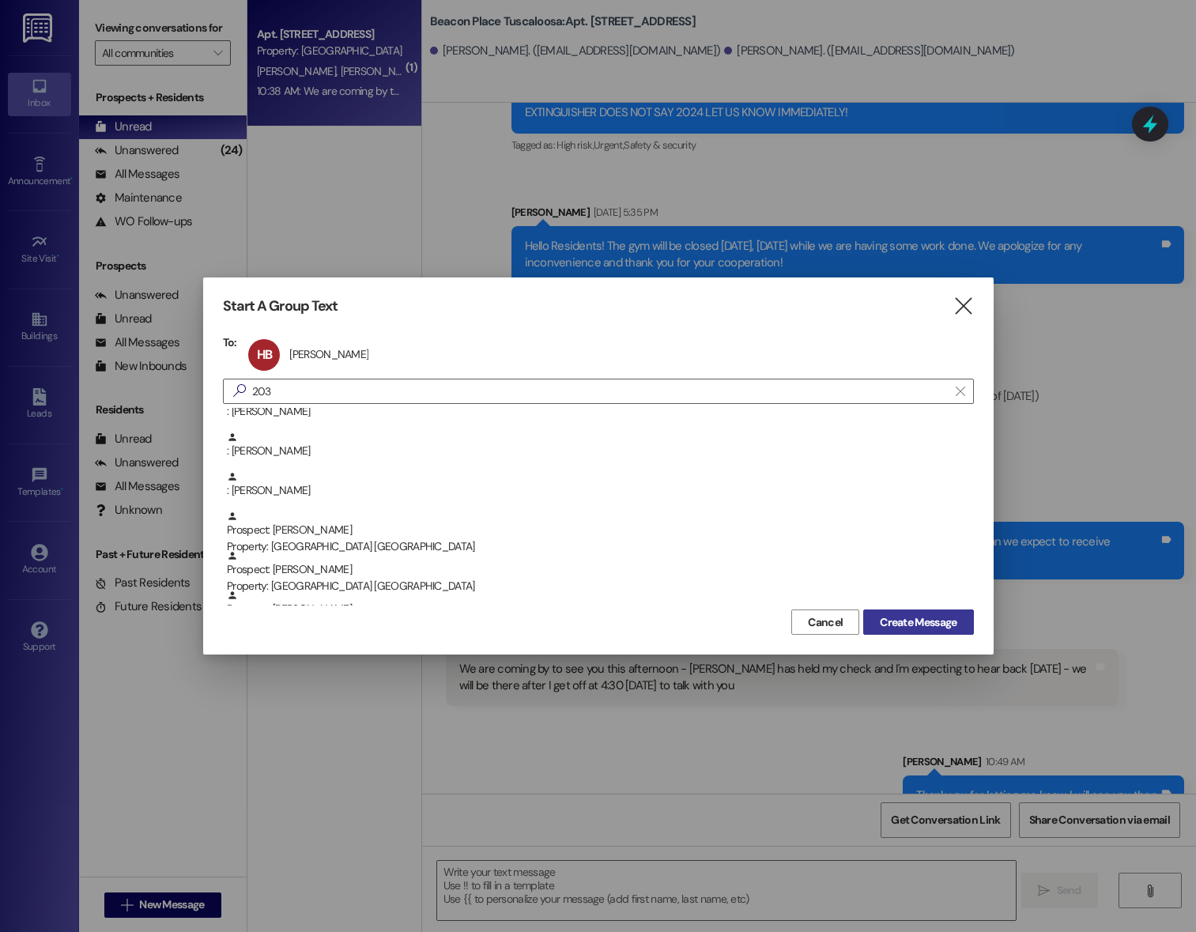
click at [937, 622] on span "Create Message" at bounding box center [918, 622] width 77 height 17
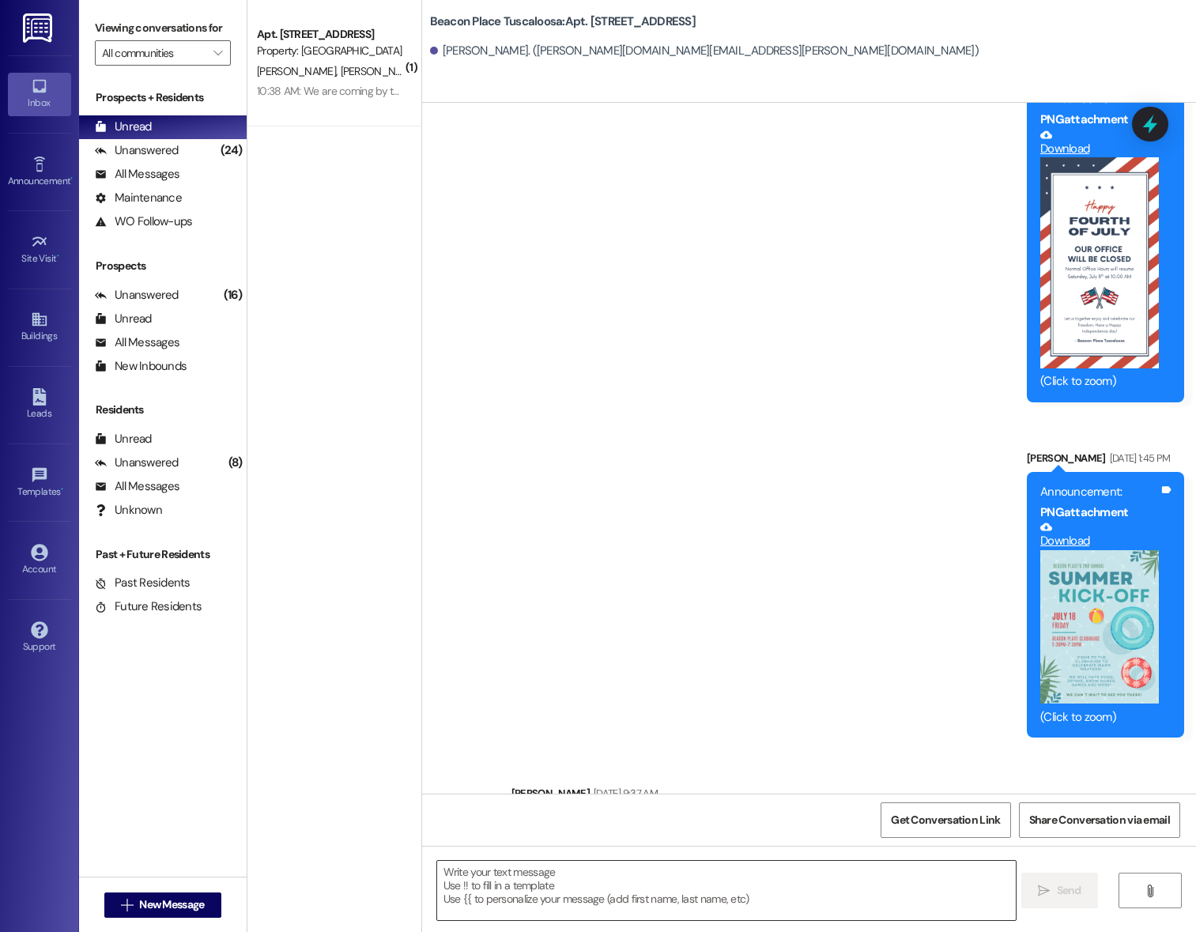
click at [590, 901] on textarea at bounding box center [727, 890] width 580 height 59
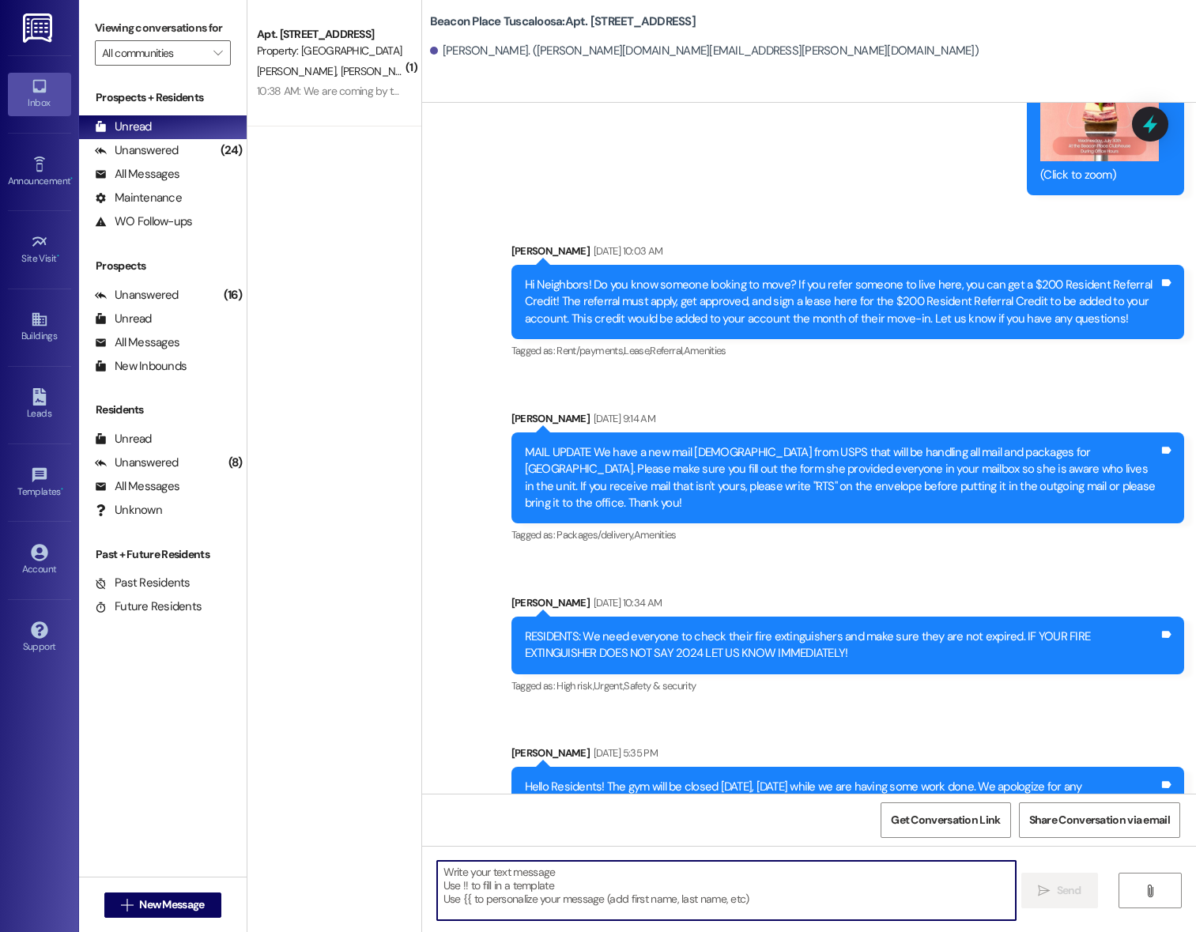
scroll to position [14090, 0]
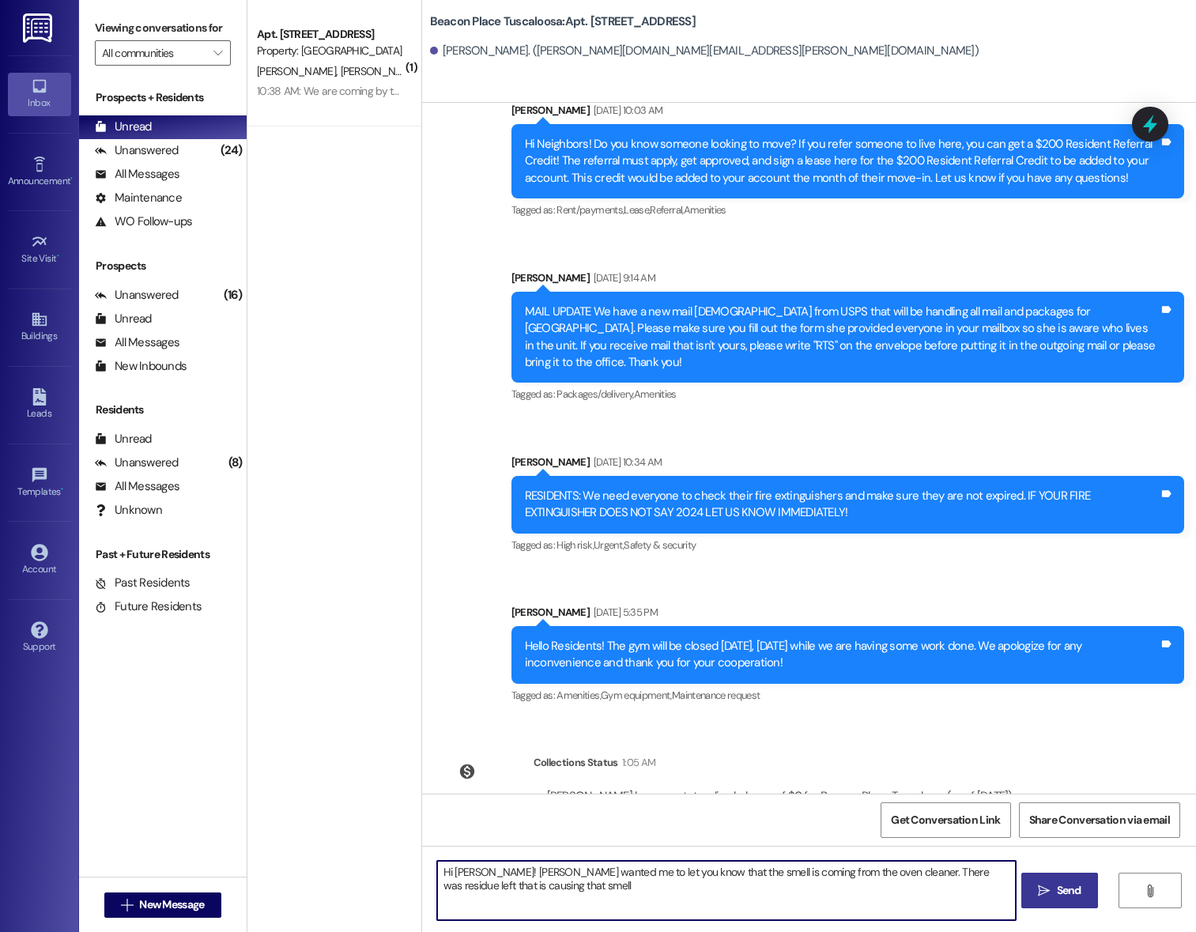
click at [954, 874] on textarea "Hi Hailey! Gerald wanted me to let you know that the smell is coming from the o…" at bounding box center [727, 890] width 580 height 59
click at [886, 871] on textarea "Hi Hailey! Gerald wanted me to let you know that the smell is coming from the o…" at bounding box center [727, 890] width 580 height 59
click at [808, 889] on textarea "Hi Hailey! Gerald wanted me to let you know that the smell is coming from the o…" at bounding box center [727, 890] width 580 height 59
type textarea "Hi Hailey! Gerald wanted me to let you know that the smell is coming from the o…"
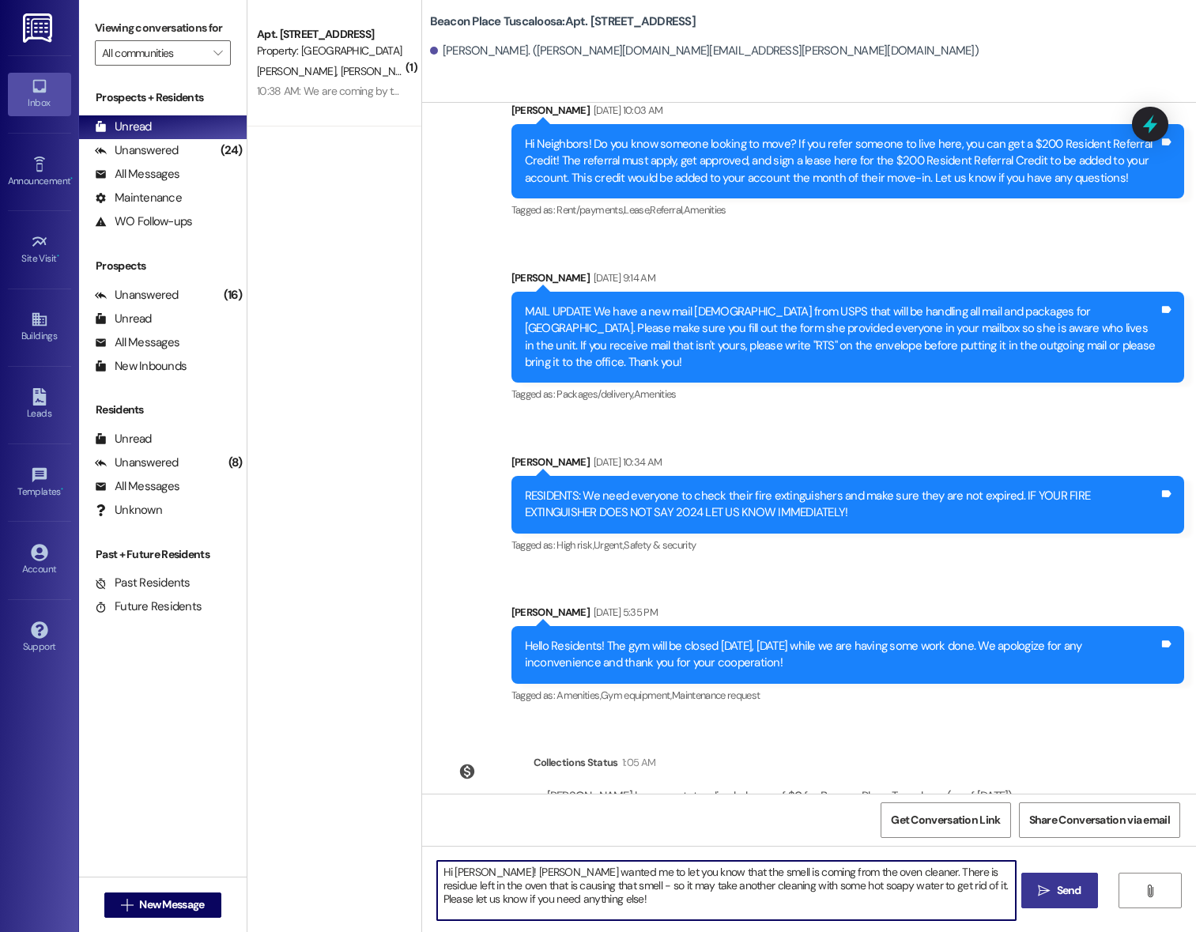
click at [1037, 882] on span " Send" at bounding box center [1060, 890] width 50 height 17
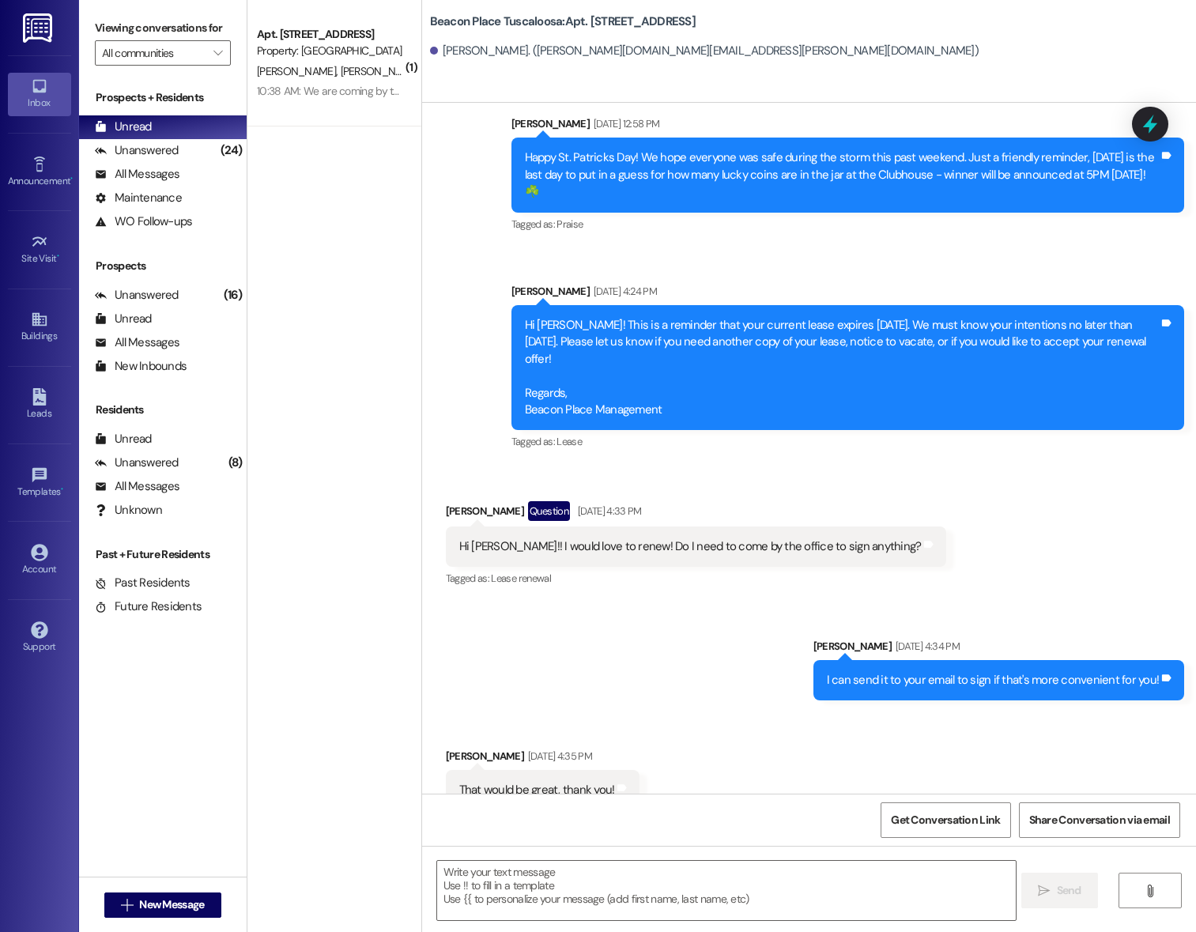
scroll to position [9254, 0]
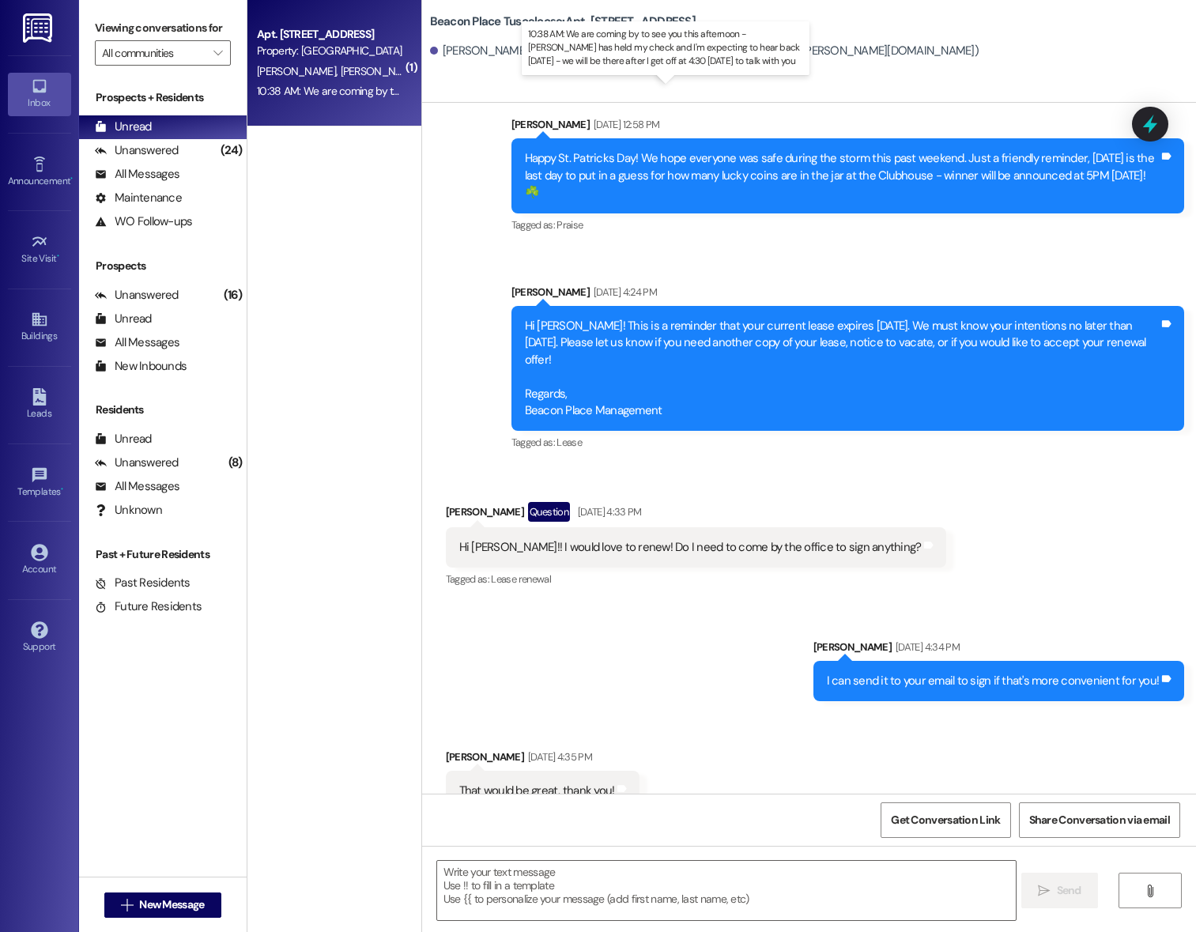
click at [291, 86] on div "10:38 AM: We are coming by to see you this afternoon - Bojangles has held my ch…" at bounding box center [699, 91] width 885 height 14
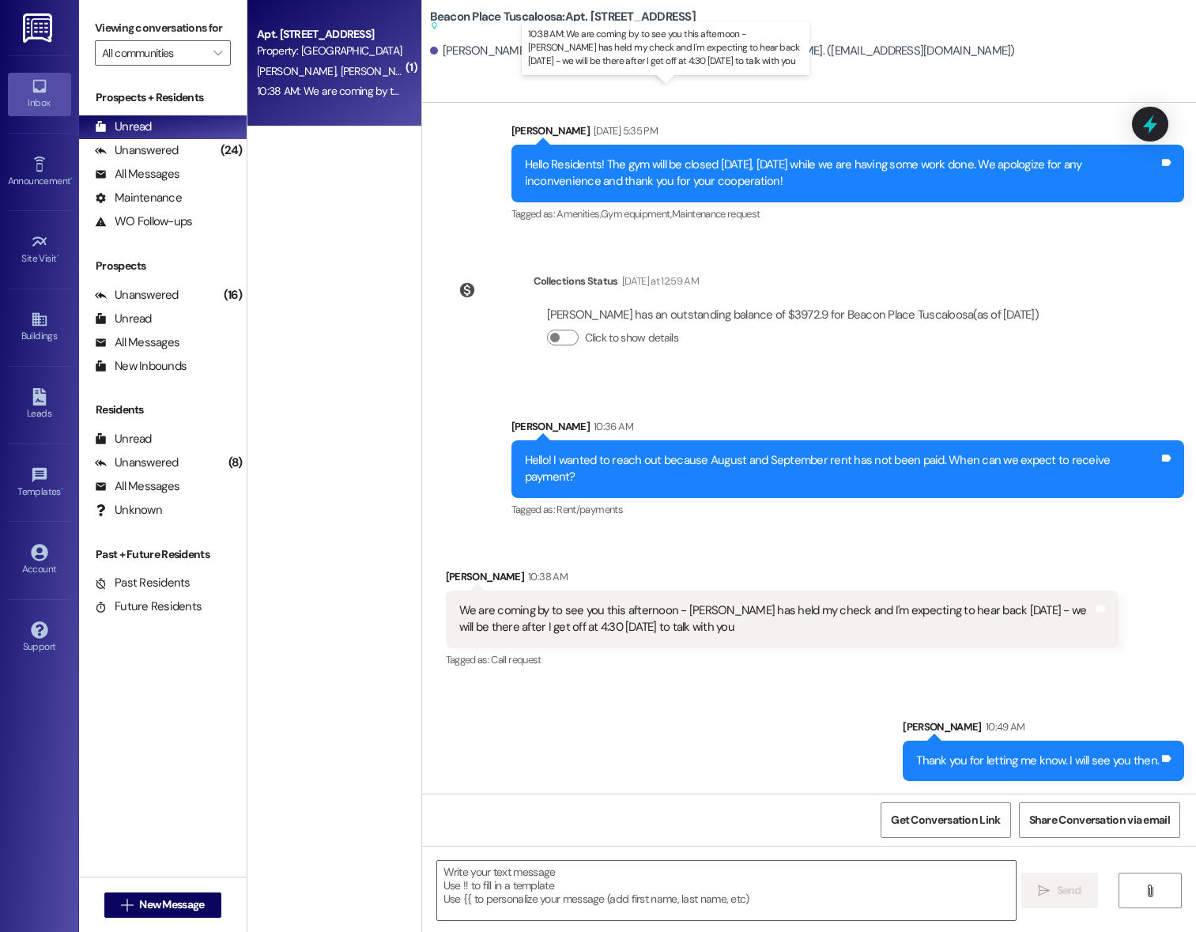
scroll to position [3251, 0]
